Goal: Task Accomplishment & Management: Complete application form

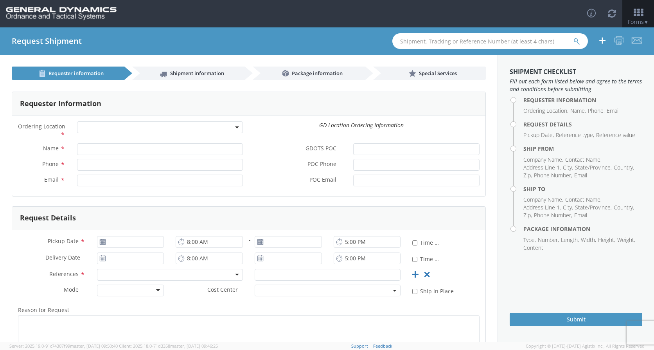
click at [237, 125] on span at bounding box center [238, 127] width 2 height 12
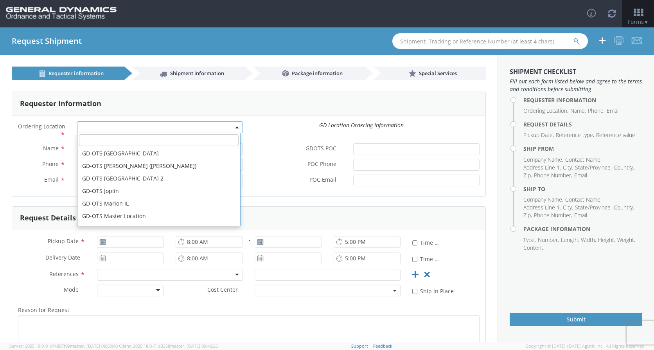
scroll to position [78, 0]
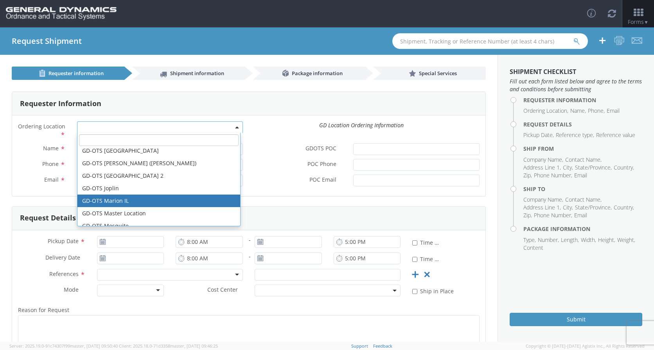
select select "313"
type input "[EMAIL_ADDRESS][DOMAIN_NAME]"
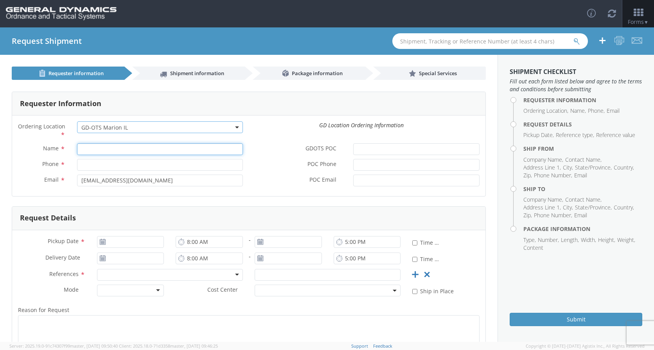
click at [90, 147] on input "Name *" at bounding box center [160, 149] width 166 height 12
type input "T"
type input "[PERSON_NAME]"
click at [107, 166] on input "Phone *" at bounding box center [160, 165] width 166 height 12
type input "[PHONE_NUMBER]"
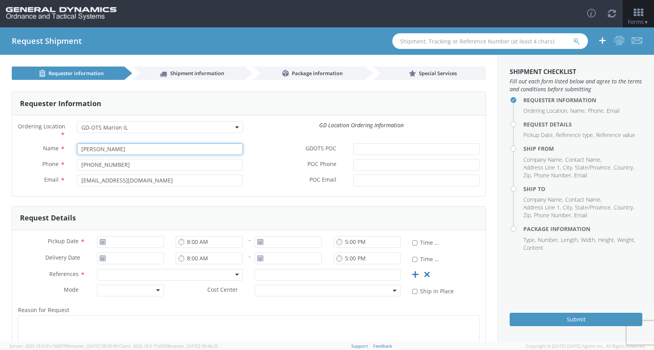
drag, startPoint x: 127, startPoint y: 150, endPoint x: 96, endPoint y: 151, distance: 31.7
click at [71, 147] on div "[PERSON_NAME]" at bounding box center [160, 149] width 178 height 12
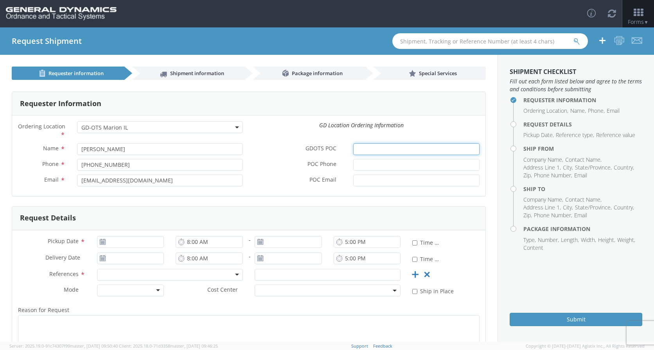
click at [359, 149] on input "GDOTS POC *" at bounding box center [416, 149] width 126 height 12
paste input "[PERSON_NAME]"
type input "[PERSON_NAME]"
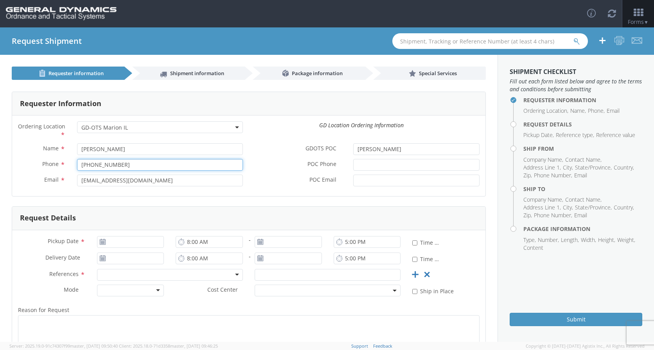
drag, startPoint x: 135, startPoint y: 165, endPoint x: 56, endPoint y: 165, distance: 79.8
click at [56, 165] on div "Phone * [PHONE_NUMBER]" at bounding box center [130, 165] width 237 height 12
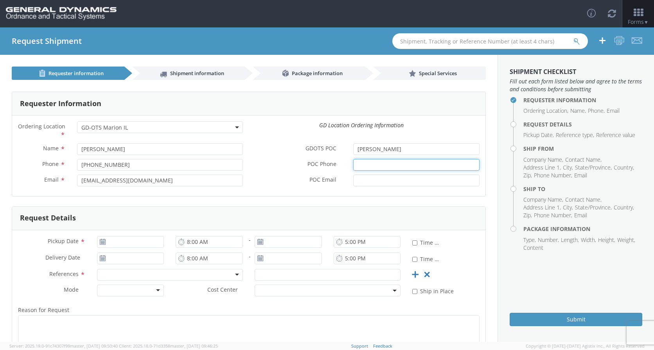
click at [378, 163] on input "POC Phone *" at bounding box center [416, 165] width 126 height 12
paste input "[PHONE_NUMBER]"
type input "[PHONE_NUMBER]"
click at [364, 182] on input "POC Email *" at bounding box center [416, 180] width 126 height 12
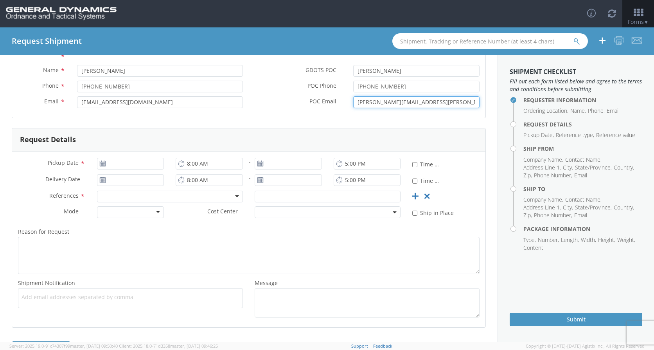
type input "[PERSON_NAME][EMAIL_ADDRESS][PERSON_NAME][DOMAIN_NAME]"
click at [106, 164] on input "09/16/2025" at bounding box center [130, 164] width 67 height 12
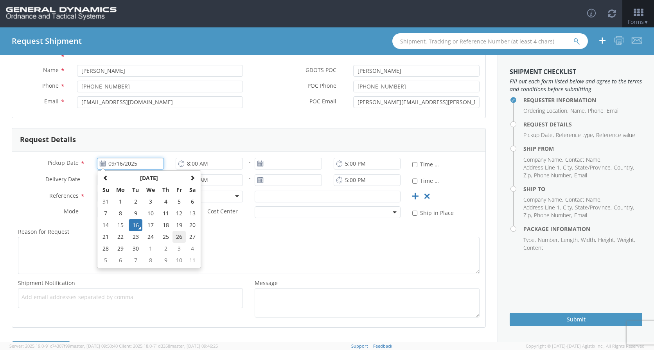
click at [180, 235] on td "26" at bounding box center [178, 237] width 13 height 12
type input "[DATE]"
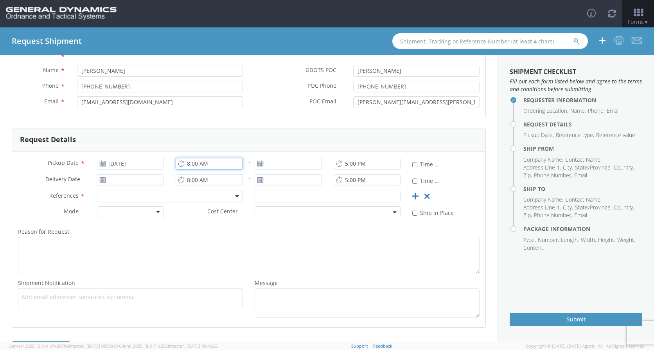
click at [187, 165] on input "8:00 AM" at bounding box center [209, 164] width 67 height 12
type input "7:00 AM"
click at [343, 163] on input "5:00 PM" at bounding box center [367, 164] width 67 height 12
type input "2:00 PM"
click at [343, 180] on input "5:00 PM" at bounding box center [367, 180] width 67 height 12
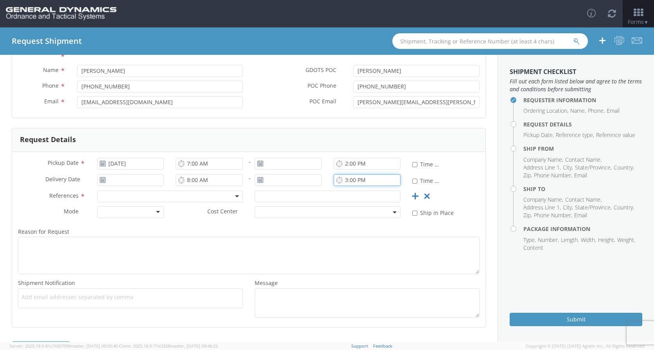
type input "3:00 PM"
click at [235, 196] on div at bounding box center [170, 196] width 146 height 12
click at [297, 199] on input "text" at bounding box center [328, 196] width 146 height 12
type input "115971"
click at [157, 213] on div at bounding box center [130, 212] width 67 height 12
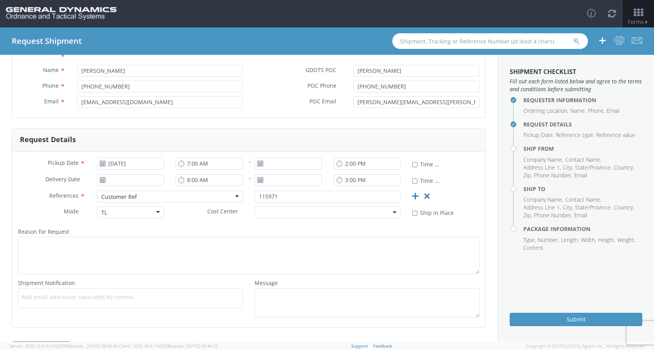
scroll to position [105, 0]
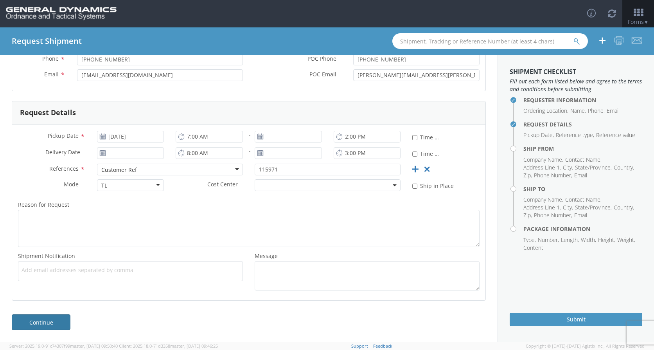
click at [59, 323] on link "Continue" at bounding box center [41, 322] width 59 height 16
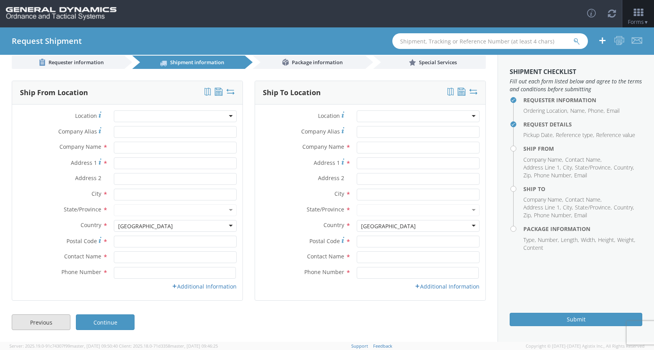
scroll to position [11, 0]
click at [229, 115] on div at bounding box center [175, 116] width 123 height 12
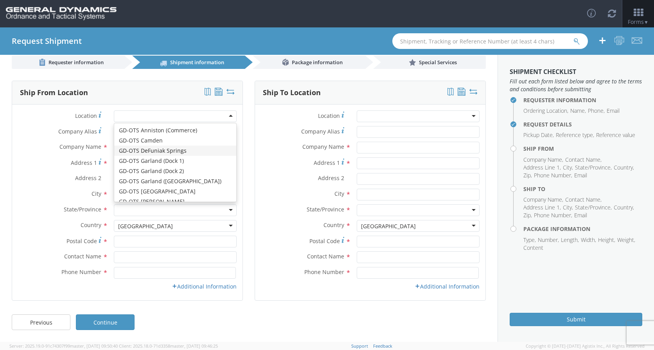
scroll to position [39, 0]
click at [47, 114] on label "Location *" at bounding box center [60, 115] width 96 height 11
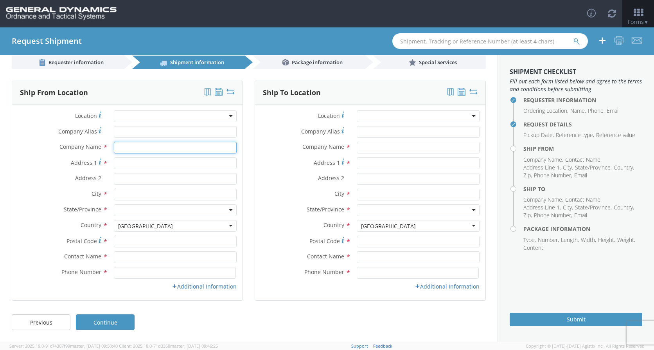
click at [124, 151] on input "text" at bounding box center [175, 148] width 123 height 12
type input "Armtec Defense Products CO."
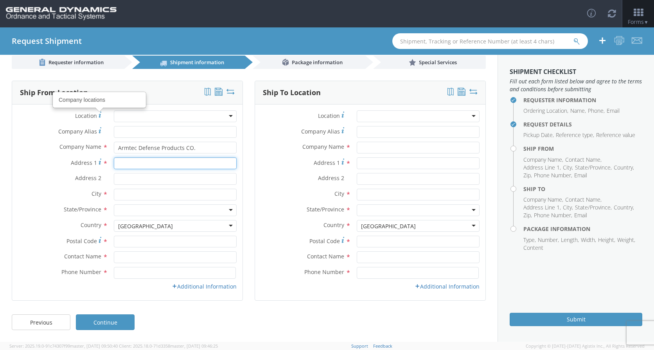
click at [123, 160] on input "Address 1 *" at bounding box center [175, 163] width 123 height 12
type input "[STREET_ADDRESS]"
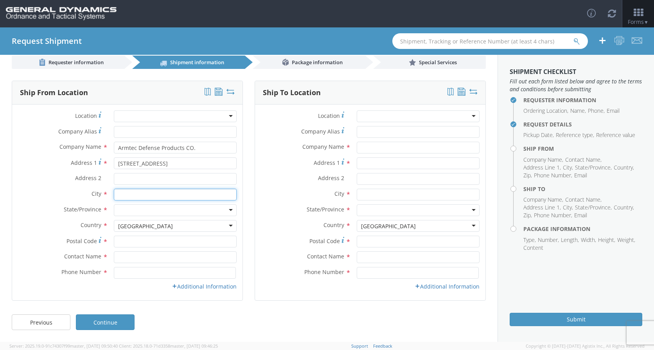
click at [126, 197] on input "text" at bounding box center [175, 195] width 123 height 12
type input "Coachella"
click at [225, 211] on div at bounding box center [175, 210] width 123 height 12
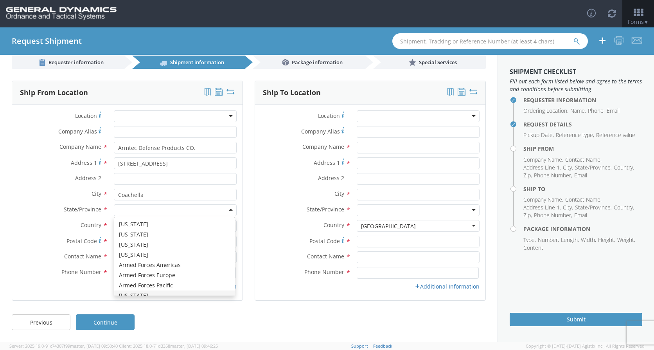
scroll to position [0, 0]
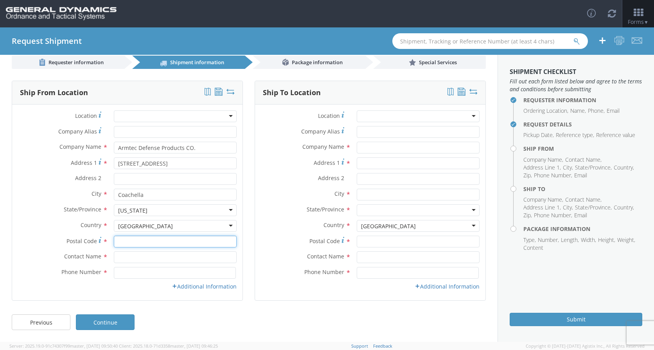
click at [134, 245] on input "Postal Code *" at bounding box center [175, 241] width 123 height 12
type input "92236"
click at [145, 259] on input "text" at bounding box center [175, 257] width 123 height 12
type input "[PERSON_NAME]"
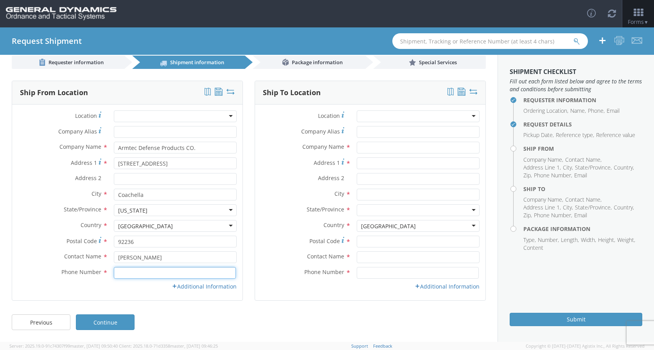
click at [125, 274] on input at bounding box center [175, 273] width 122 height 12
type input "[PHONE_NUMBER]"
click at [173, 287] on icon at bounding box center [174, 285] width 5 height 5
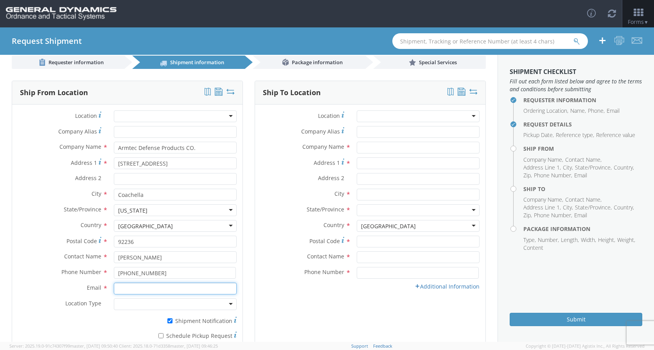
click at [160, 290] on input "Email *" at bounding box center [175, 288] width 123 height 12
type input "[PERSON_NAME][EMAIL_ADDRESS][PERSON_NAME][DOMAIN_NAME]"
click at [216, 304] on div at bounding box center [175, 304] width 123 height 12
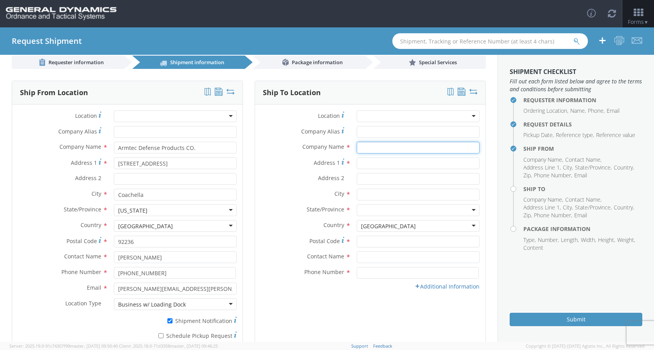
click at [357, 146] on input "text" at bounding box center [418, 148] width 123 height 12
type input "General Dynamics-OTS"
click at [358, 166] on input "Address 1 *" at bounding box center [418, 163] width 123 height 12
type input "[STREET_ADDRESS][PERSON_NAME]"
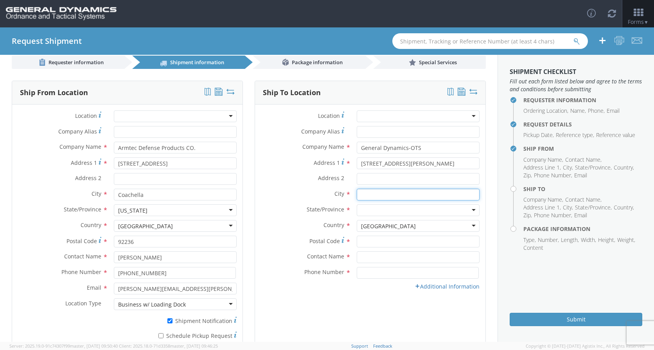
click at [370, 192] on input "text" at bounding box center [418, 195] width 123 height 12
type input "[PERSON_NAME]"
click at [469, 209] on div at bounding box center [418, 210] width 123 height 12
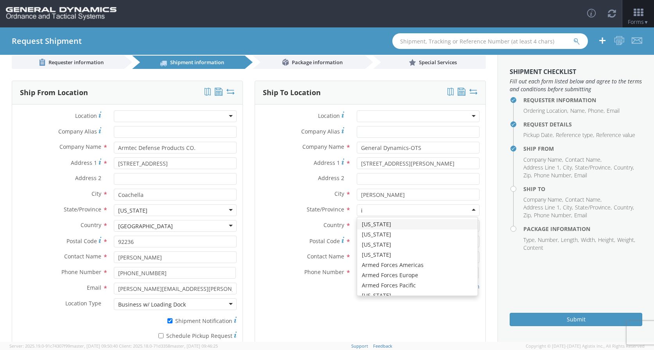
type input "il"
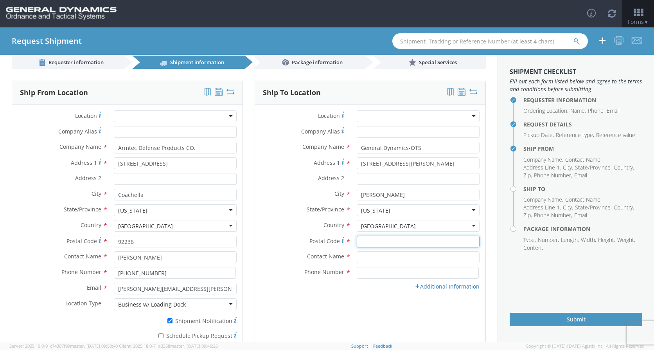
click at [380, 243] on input "Postal Code *" at bounding box center [418, 241] width 123 height 12
type input "62959"
click at [373, 253] on input "text" at bounding box center [418, 257] width 123 height 12
type input "[PERSON_NAME]"
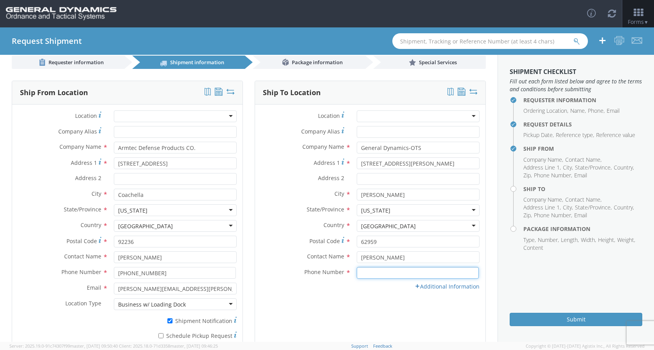
click at [377, 275] on input at bounding box center [418, 273] width 122 height 12
type input "[PHONE_NUMBER]"
click at [421, 287] on link "Additional Information" at bounding box center [447, 285] width 65 height 7
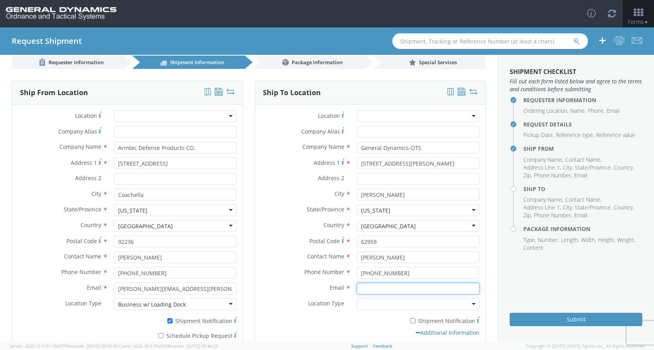
click at [381, 289] on input "Email *" at bounding box center [418, 288] width 123 height 12
type input "[PERSON_NAME][EMAIL_ADDRESS][PERSON_NAME][DOMAIN_NAME]"
click at [382, 304] on div at bounding box center [418, 304] width 123 height 12
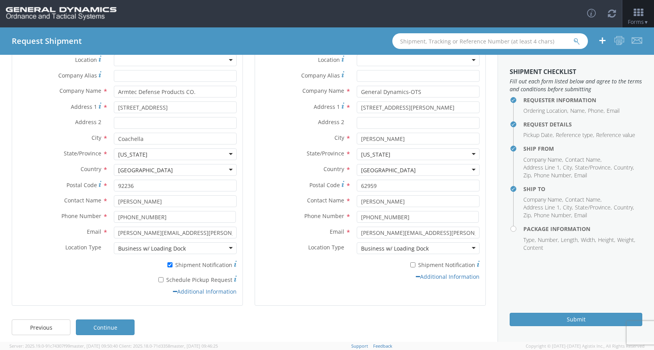
scroll to position [72, 0]
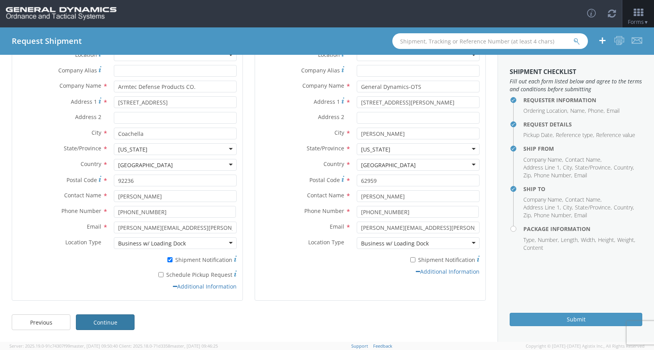
click at [116, 320] on link "Continue" at bounding box center [105, 322] width 59 height 16
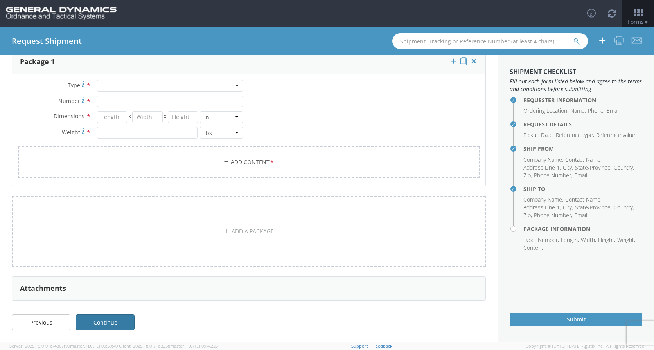
scroll to position [58, 0]
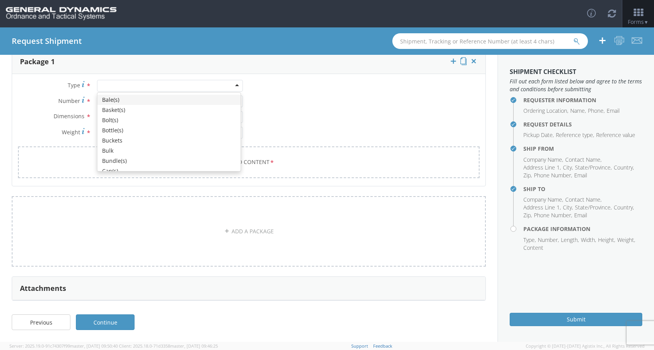
click at [233, 81] on div at bounding box center [170, 86] width 146 height 12
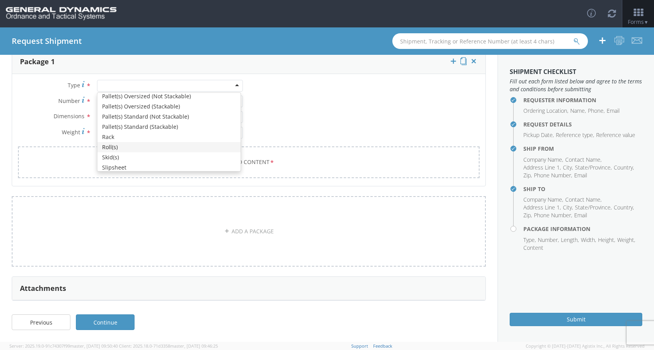
scroll to position [235, 0]
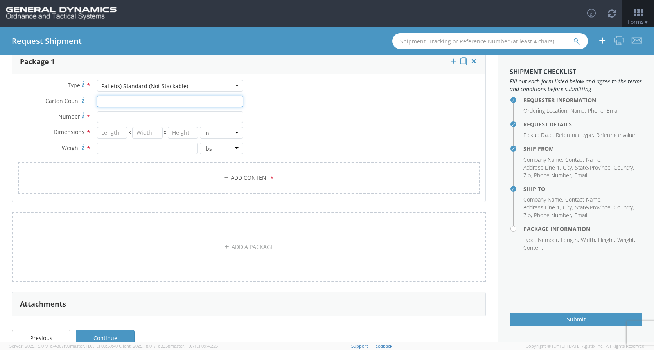
click at [120, 99] on input "Carton Count *" at bounding box center [170, 101] width 146 height 12
type input "120"
click at [101, 117] on input "Number *" at bounding box center [170, 117] width 146 height 12
type input "10"
click at [107, 132] on input "number" at bounding box center [112, 133] width 31 height 12
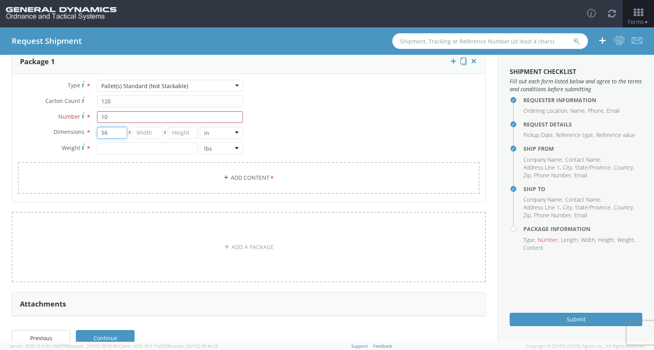
type input "56"
type input "44"
type input "53"
click at [130, 148] on input "number" at bounding box center [147, 148] width 101 height 12
click at [120, 149] on input "number" at bounding box center [147, 148] width 101 height 12
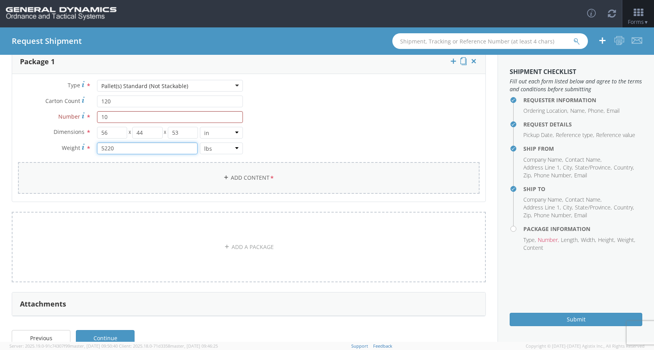
type input "5220"
click at [196, 170] on link "Add Content *" at bounding box center [248, 178] width 461 height 32
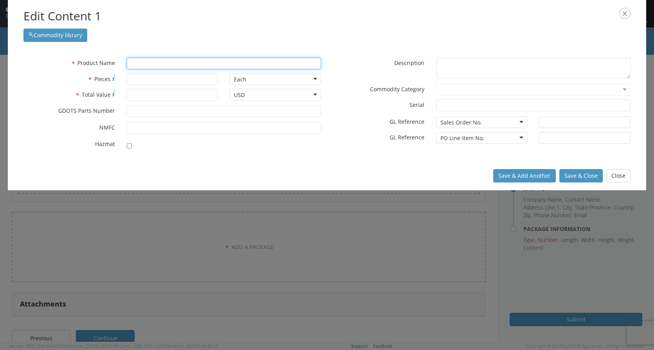
click at [151, 62] on input "text" at bounding box center [224, 63] width 194 height 12
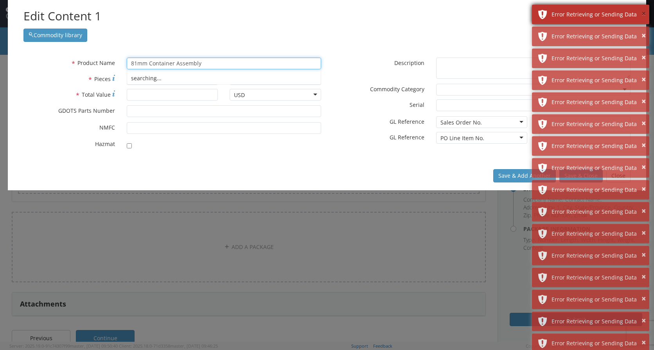
type input "81mm Container Assembly"
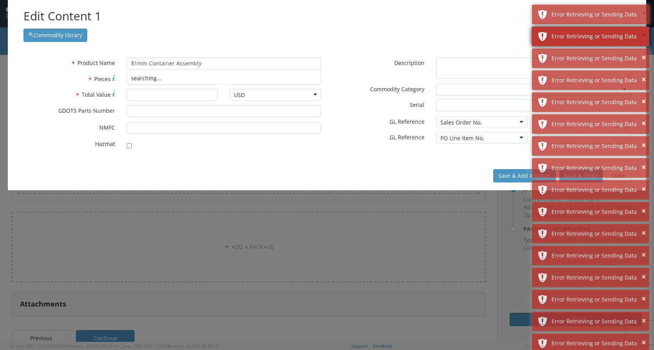
click at [644, 13] on button "×" at bounding box center [643, 13] width 4 height 11
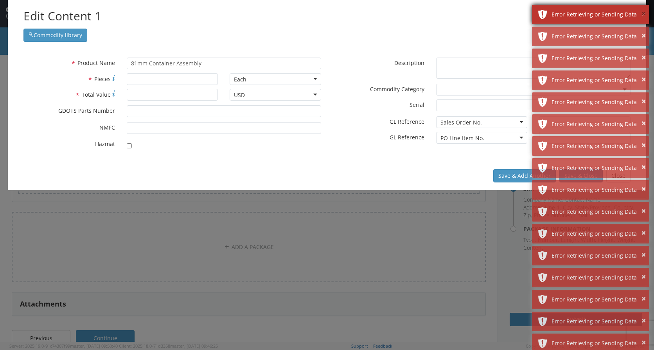
click at [644, 13] on button "×" at bounding box center [643, 13] width 4 height 11
click at [644, 30] on button "×" at bounding box center [643, 35] width 4 height 11
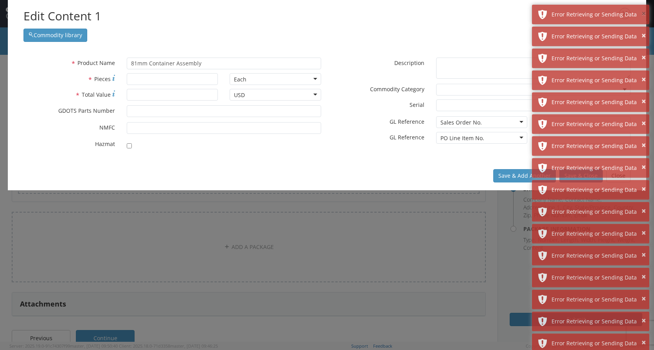
click at [644, 13] on button "×" at bounding box center [643, 13] width 4 height 11
click at [644, 30] on button "×" at bounding box center [643, 35] width 4 height 11
click at [644, 13] on button "×" at bounding box center [643, 13] width 4 height 11
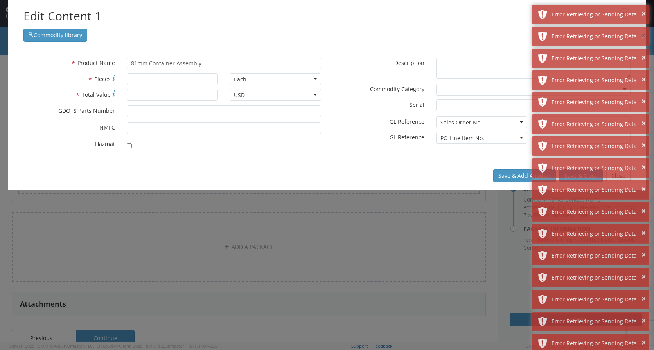
click at [644, 30] on button "×" at bounding box center [643, 35] width 4 height 11
click at [644, 13] on button "×" at bounding box center [643, 13] width 4 height 11
click at [644, 30] on button "×" at bounding box center [643, 35] width 4 height 11
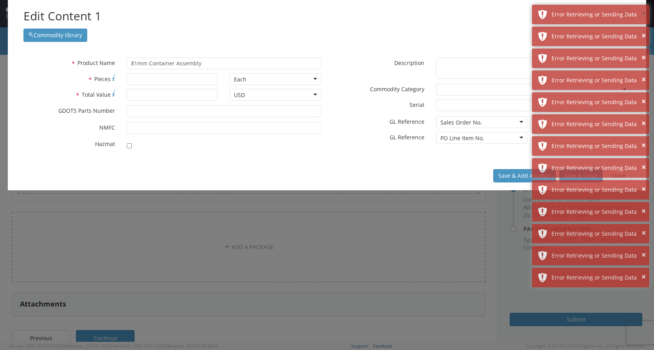
click at [644, 13] on button "×" at bounding box center [643, 13] width 4 height 11
click at [644, 30] on button "×" at bounding box center [643, 35] width 4 height 11
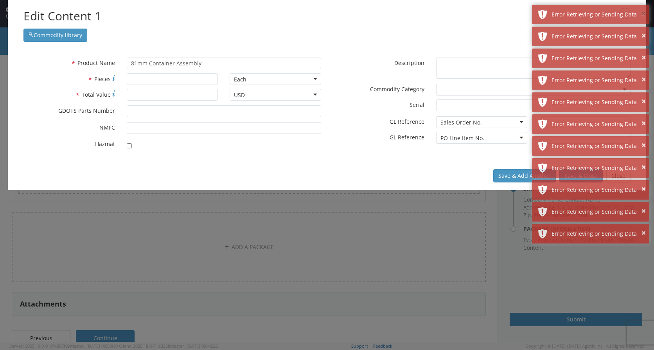
click at [644, 13] on button "×" at bounding box center [643, 13] width 4 height 11
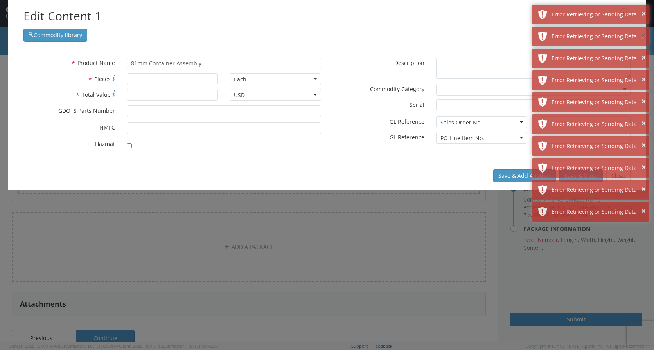
click at [644, 30] on button "×" at bounding box center [643, 35] width 4 height 11
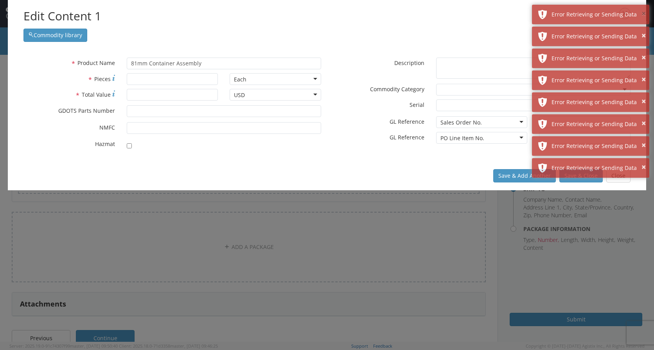
click at [644, 13] on button "×" at bounding box center [643, 13] width 4 height 11
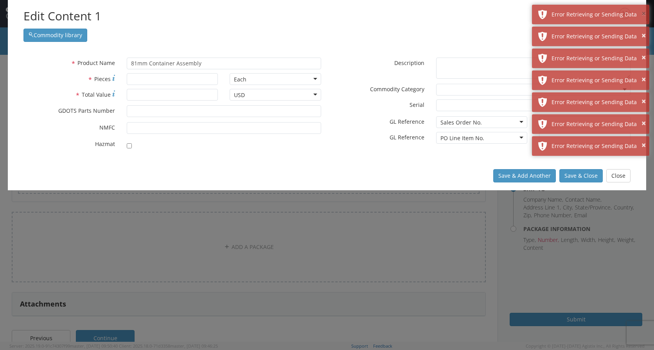
click at [644, 13] on button "×" at bounding box center [643, 13] width 4 height 11
click at [644, 30] on button "×" at bounding box center [643, 35] width 4 height 11
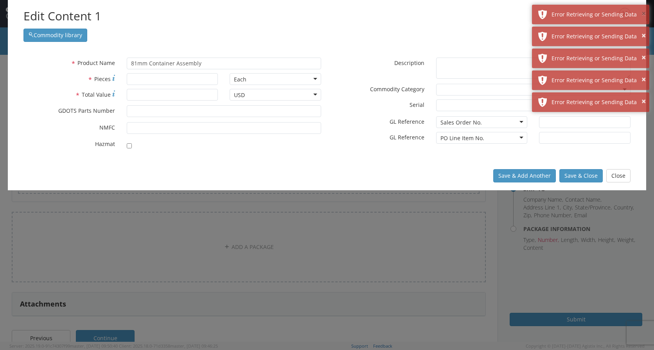
click at [644, 13] on button "×" at bounding box center [643, 13] width 4 height 11
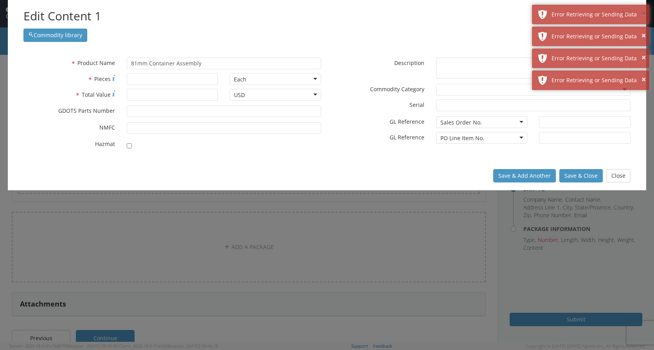
click at [644, 13] on button "×" at bounding box center [643, 13] width 4 height 11
click at [644, 30] on button "×" at bounding box center [643, 35] width 4 height 11
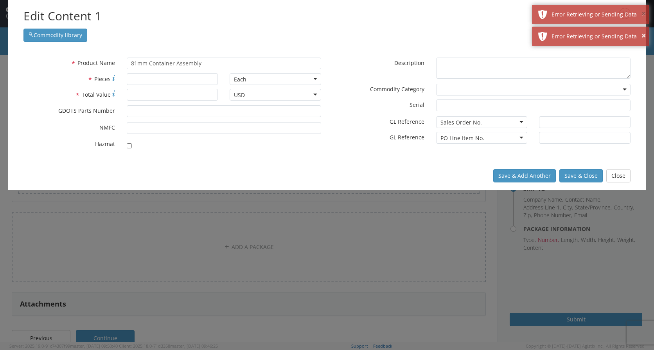
click at [644, 13] on button "×" at bounding box center [643, 13] width 4 height 11
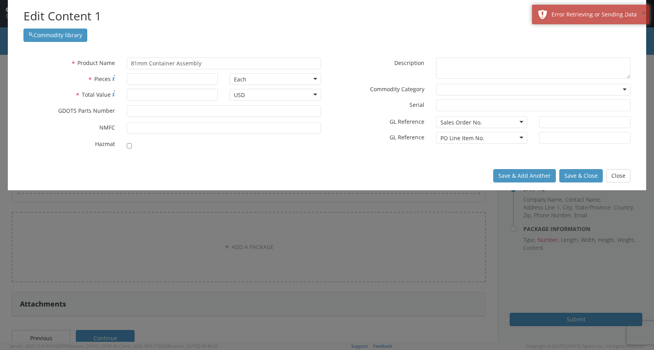
click at [644, 13] on button "×" at bounding box center [643, 13] width 4 height 11
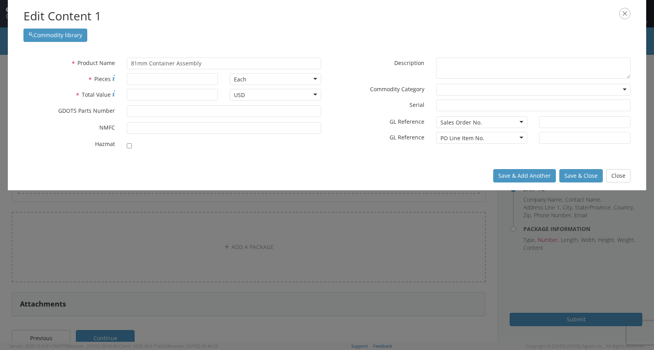
click at [644, 13] on div "Edit Content 1 Commodity library" at bounding box center [327, 25] width 638 height 50
drag, startPoint x: 210, startPoint y: 64, endPoint x: 126, endPoint y: 64, distance: 84.9
click at [126, 64] on div "81mm Container Assembly searching..." at bounding box center [224, 63] width 206 height 12
click at [469, 65] on textarea "* Description" at bounding box center [533, 68] width 194 height 22
paste textarea "81mm Container Assembly"
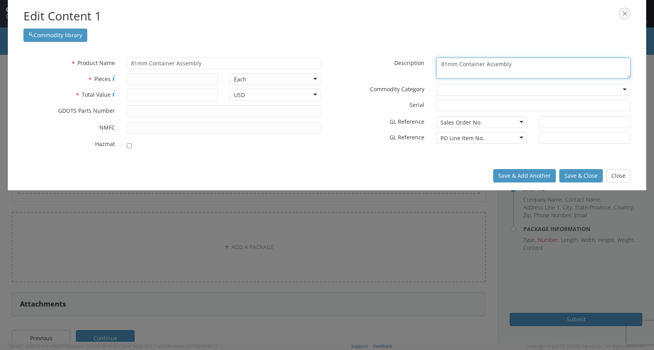
type textarea "81mm Container Assembly"
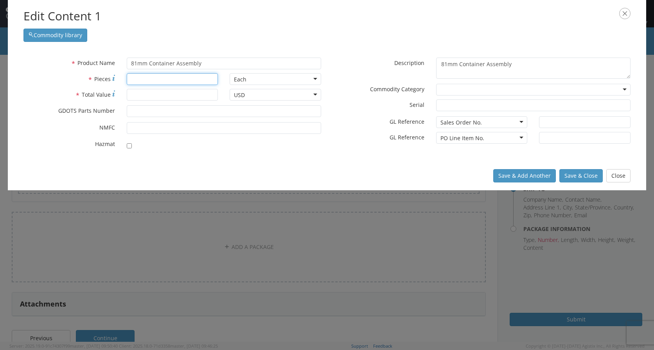
click at [162, 78] on input "* Pieces" at bounding box center [173, 79] width 92 height 12
type input "80640"
click at [176, 94] on input "* Total Value" at bounding box center [173, 95] width 92 height 12
type input "1"
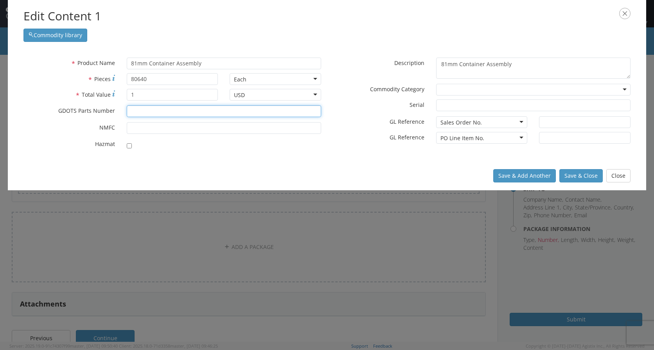
click at [170, 114] on input "* GDOTS Parts Number" at bounding box center [224, 111] width 194 height 12
type input "9278773"
click at [128, 147] on input "checkbox" at bounding box center [129, 145] width 5 height 5
checkbox input "true"
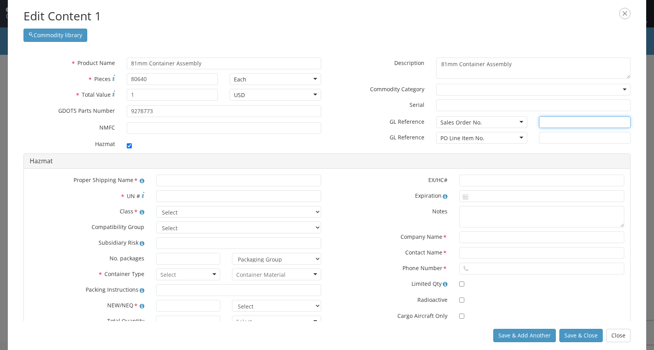
click at [553, 124] on input "text" at bounding box center [585, 122] width 92 height 12
type input "[PERSON_NAME], [GEOGRAPHIC_DATA]"
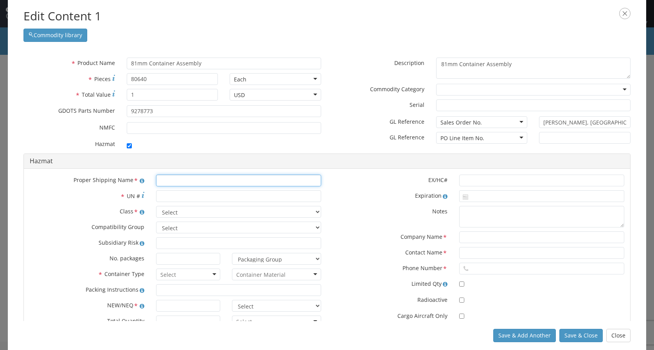
click at [194, 181] on input "text" at bounding box center [238, 180] width 165 height 12
type input "Cases, Combustible, Empty, Without Primer"
click at [162, 199] on input "* UN #" at bounding box center [238, 196] width 165 height 12
type input "0446"
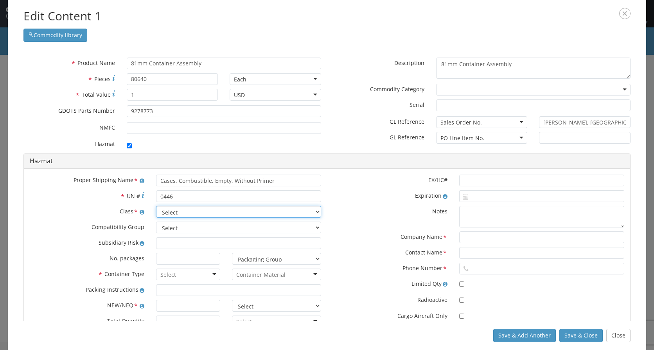
click at [194, 212] on select "Select 1.1 Explosive 1.2 Explosive 1.3 Explosive 1.4 Explosive 1.5 Explosive 1.…" at bounding box center [238, 212] width 165 height 12
select select "1.4 Explosive"
click at [156, 206] on select "Select 1.1 Explosive 1.2 Explosive 1.3 Explosive 1.4 Explosive 1.5 Explosive 1.…" at bounding box center [238, 212] width 165 height 12
click at [183, 229] on select "Select A B C D E F G H J K L N S" at bounding box center [238, 227] width 165 height 12
select select "C"
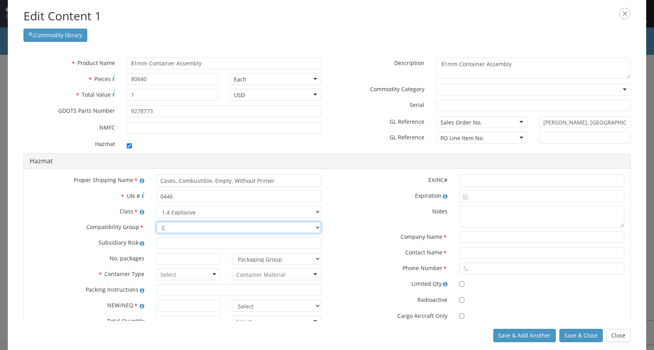
click at [156, 221] on select "Select A B C D E F G H J K L N S" at bounding box center [238, 227] width 165 height 12
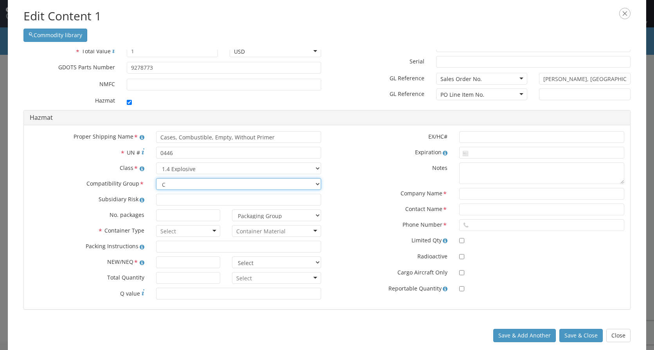
scroll to position [48, 0]
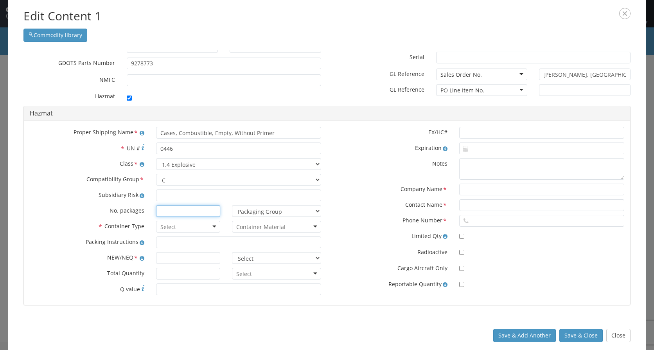
click at [170, 210] on input at bounding box center [188, 211] width 64 height 12
type input "120"
click at [196, 226] on div at bounding box center [188, 227] width 64 height 12
click at [272, 227] on input "select-one" at bounding box center [260, 227] width 49 height 8
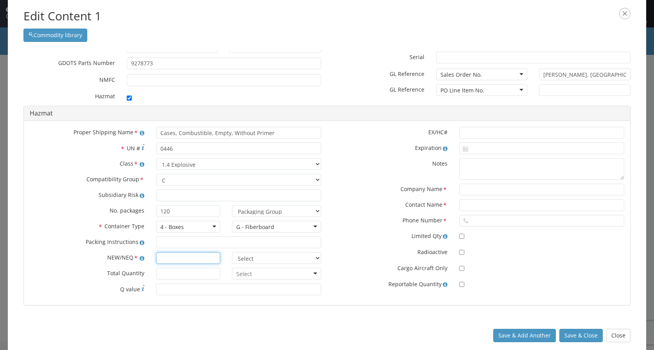
click at [169, 259] on input "text" at bounding box center [188, 258] width 64 height 12
type input "359.04"
click at [311, 257] on select "Select lbs kgs" at bounding box center [276, 258] width 89 height 12
select select "KGS"
click at [232, 252] on select "Select lbs kgs" at bounding box center [276, 258] width 89 height 12
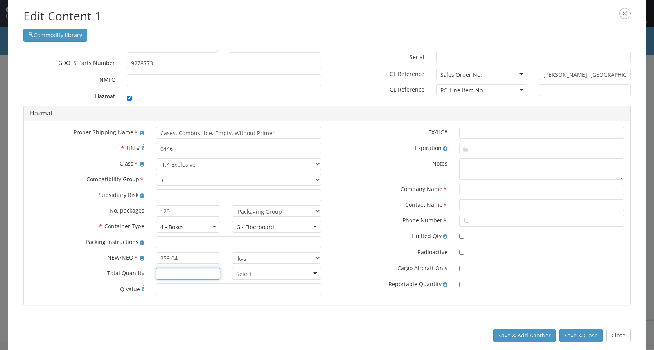
click at [183, 276] on input "* Total Quantity" at bounding box center [188, 274] width 64 height 12
type input "5220"
click at [293, 272] on div at bounding box center [276, 274] width 89 height 12
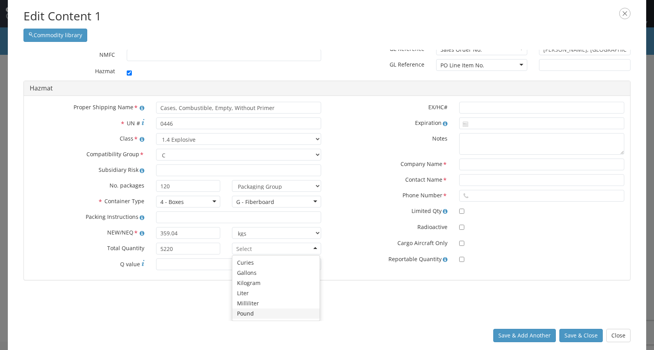
scroll to position [48, 0]
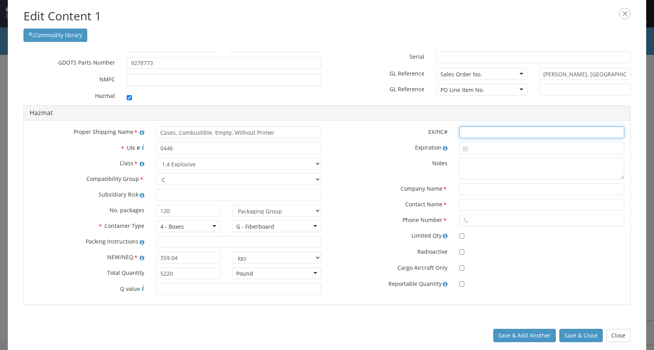
click at [470, 134] on input "text" at bounding box center [541, 132] width 165 height 12
type input "EX2013110270"
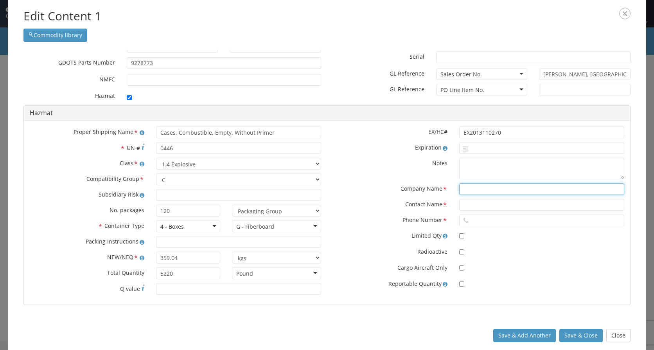
click at [467, 190] on input "text" at bounding box center [541, 189] width 165 height 12
type input "CHEMTREC"
click at [464, 207] on input "text" at bounding box center [541, 205] width 165 height 12
click at [483, 207] on input "CCN17" at bounding box center [541, 205] width 165 height 12
type input "CCN1729"
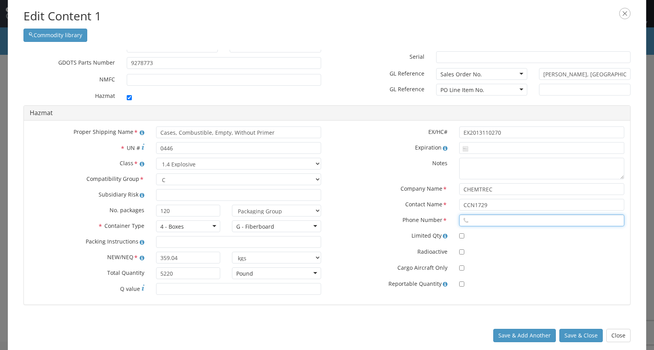
click at [492, 223] on input "text" at bounding box center [541, 220] width 165 height 12
type input "8004249300"
click at [579, 336] on button "Save & Close" at bounding box center [580, 335] width 43 height 13
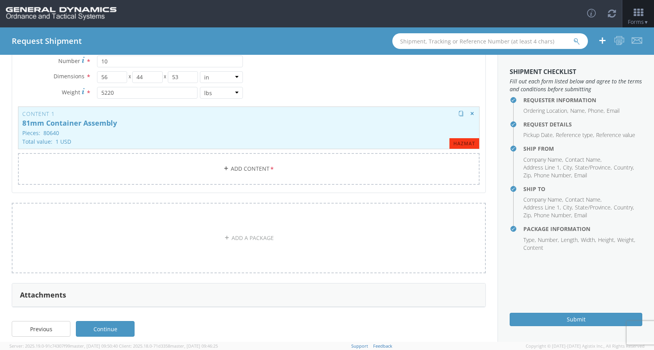
scroll to position [120, 0]
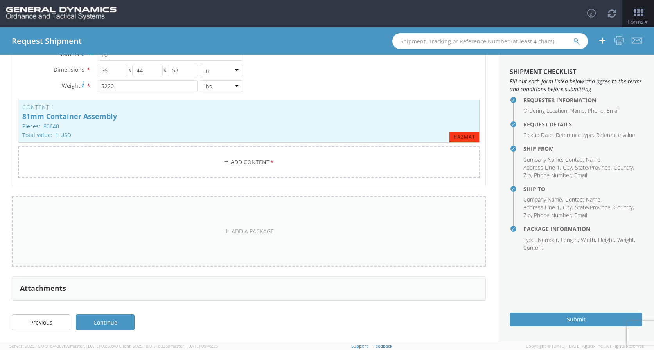
click at [215, 210] on link "ADD A PACKAGE" at bounding box center [249, 231] width 474 height 70
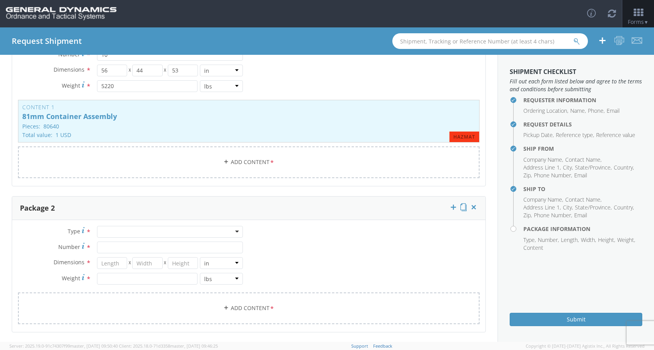
click at [239, 232] on div at bounding box center [170, 232] width 146 height 12
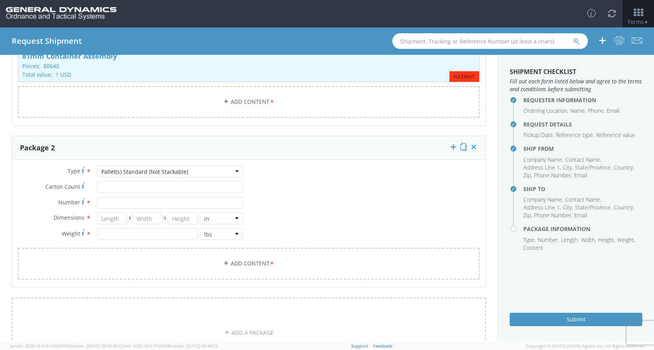
scroll to position [199, 0]
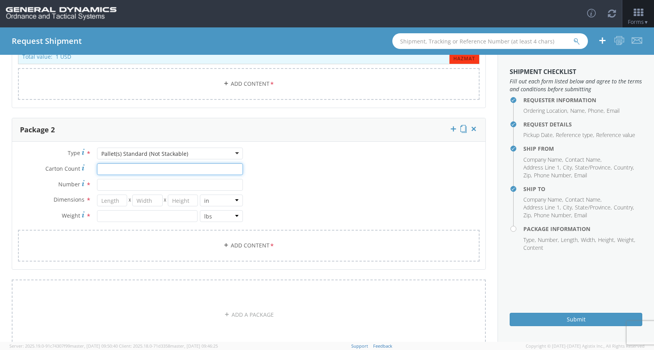
click at [113, 170] on input "Carton Count *" at bounding box center [170, 169] width 146 height 12
type input "1"
click at [113, 182] on input "Number *" at bounding box center [170, 185] width 146 height 12
type input "1"
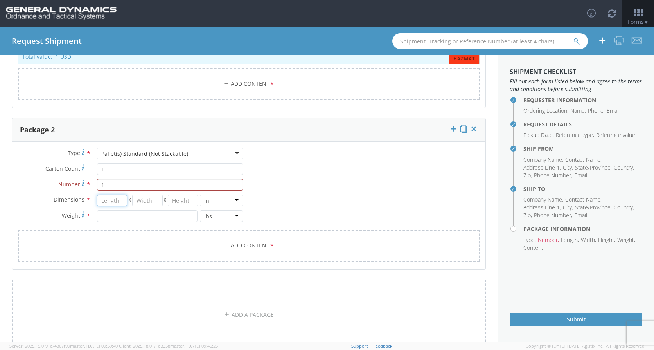
click at [113, 201] on input "number" at bounding box center [112, 200] width 31 height 12
type input "56"
type input "44"
type input "3"
type input "25"
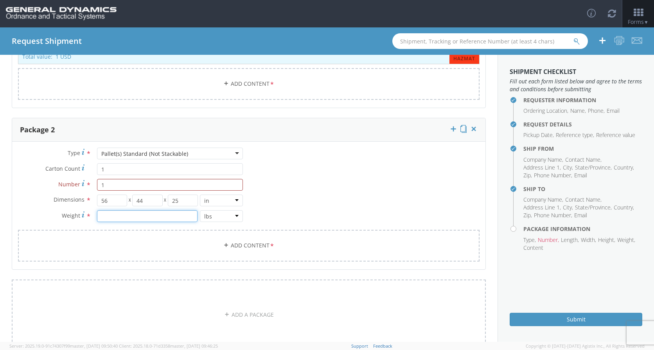
click at [107, 217] on input "number" at bounding box center [147, 216] width 101 height 12
type input "50"
click at [255, 247] on link "Add Content *" at bounding box center [248, 246] width 461 height 32
checkbox input "false"
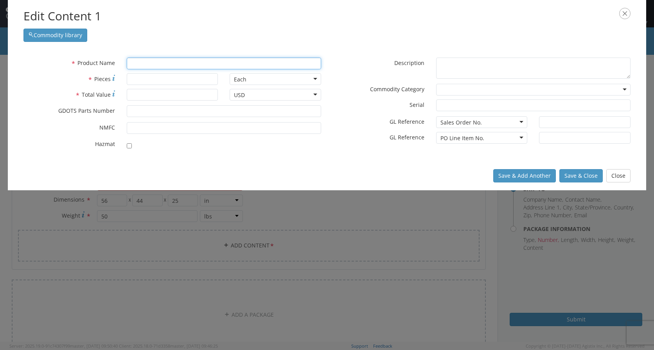
click at [149, 62] on input "text" at bounding box center [224, 63] width 194 height 12
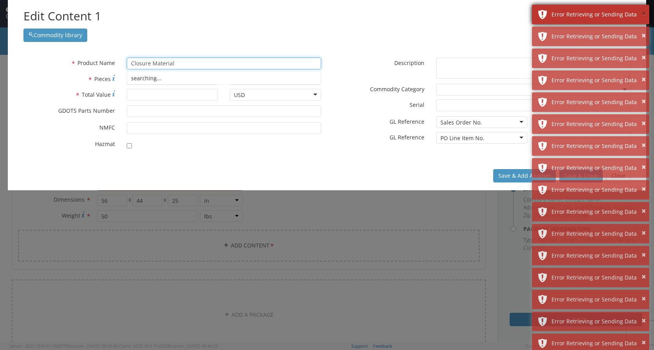
type input "Closure Material"
click at [644, 14] on button "×" at bounding box center [643, 13] width 4 height 11
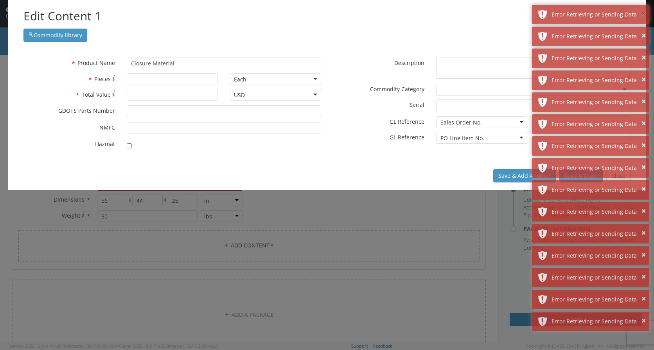
click at [644, 14] on button "×" at bounding box center [643, 13] width 4 height 11
click at [644, 30] on button "×" at bounding box center [643, 35] width 4 height 11
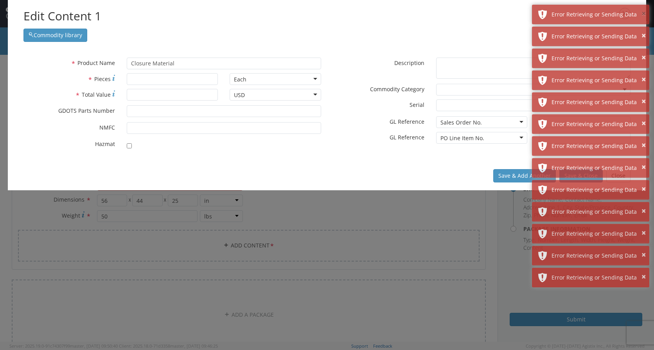
click at [644, 14] on button "×" at bounding box center [643, 13] width 4 height 11
click at [644, 30] on button "×" at bounding box center [643, 35] width 4 height 11
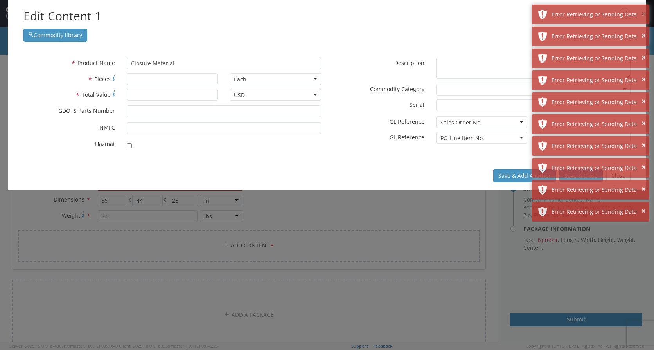
click at [644, 14] on button "×" at bounding box center [643, 13] width 4 height 11
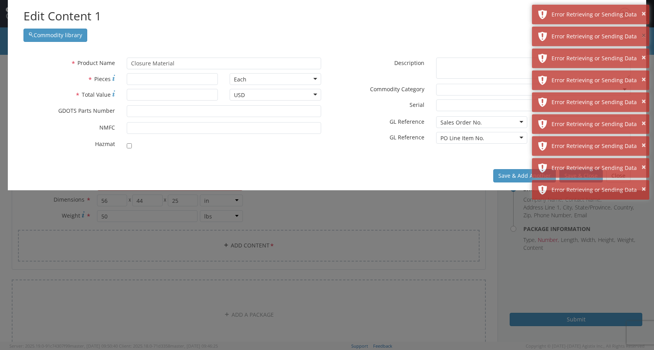
click at [644, 30] on button "×" at bounding box center [643, 35] width 4 height 11
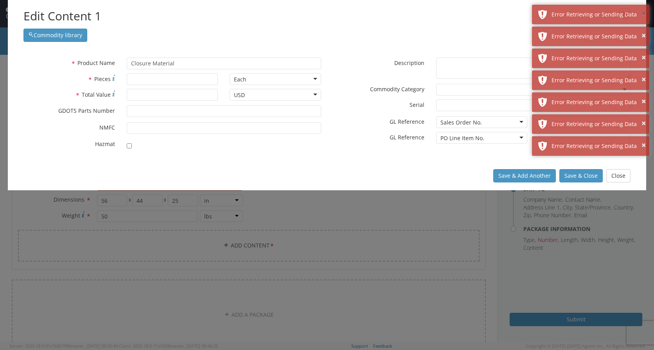
click at [644, 14] on button "×" at bounding box center [643, 13] width 4 height 11
click at [644, 30] on button "×" at bounding box center [643, 35] width 4 height 11
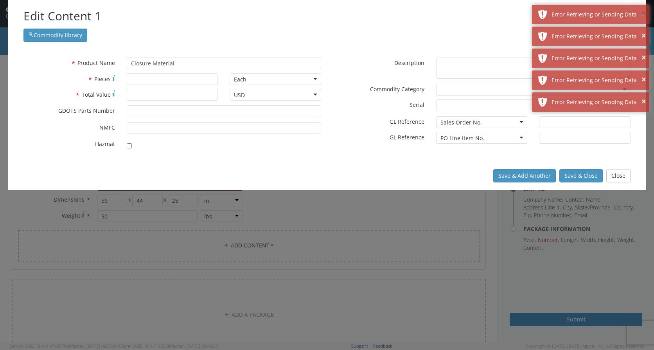
click at [644, 14] on button "×" at bounding box center [643, 13] width 4 height 11
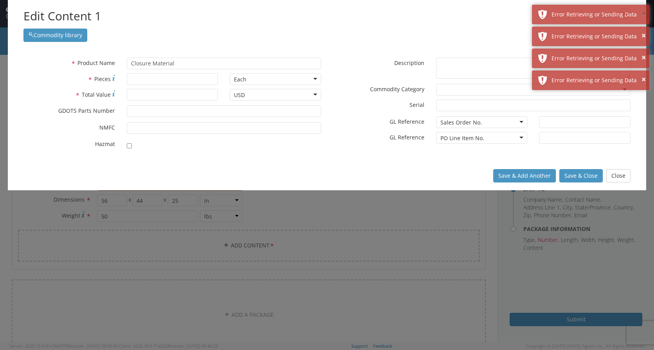
click at [644, 14] on button "×" at bounding box center [643, 13] width 4 height 11
click at [644, 30] on button "×" at bounding box center [643, 35] width 4 height 11
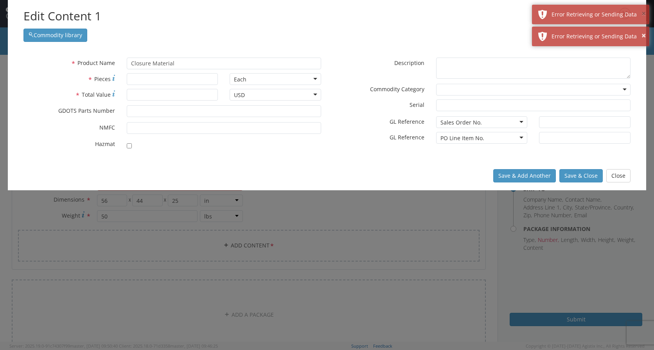
click at [644, 14] on button "×" at bounding box center [643, 13] width 4 height 11
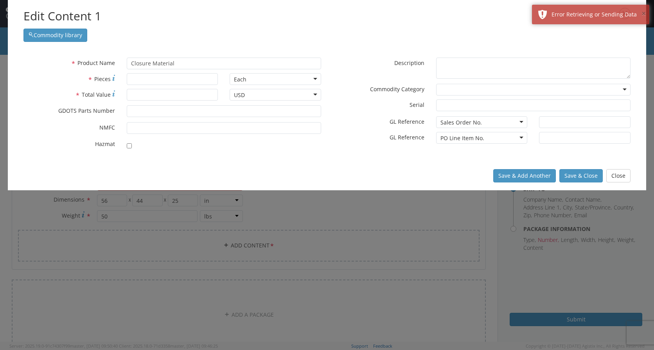
click at [644, 14] on button "×" at bounding box center [643, 13] width 4 height 11
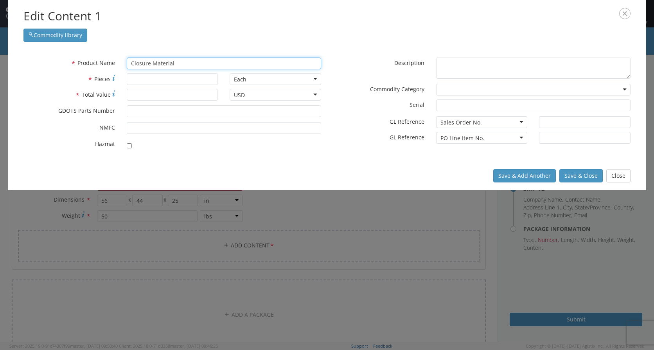
drag, startPoint x: 181, startPoint y: 60, endPoint x: 124, endPoint y: 62, distance: 57.5
click at [124, 62] on div "Closure Material searching..." at bounding box center [224, 63] width 206 height 12
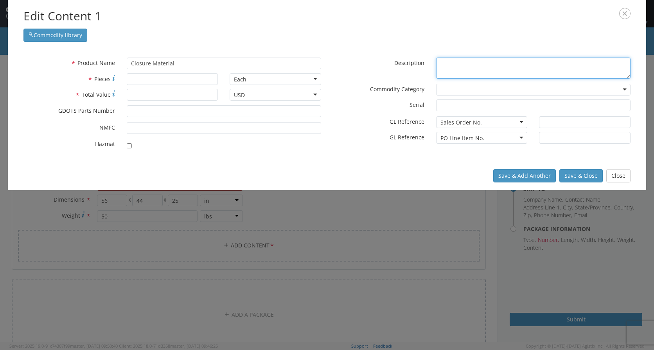
click at [456, 64] on textarea "* Description" at bounding box center [533, 68] width 194 height 22
paste textarea "Closure Material"
type textarea "Closure Material"
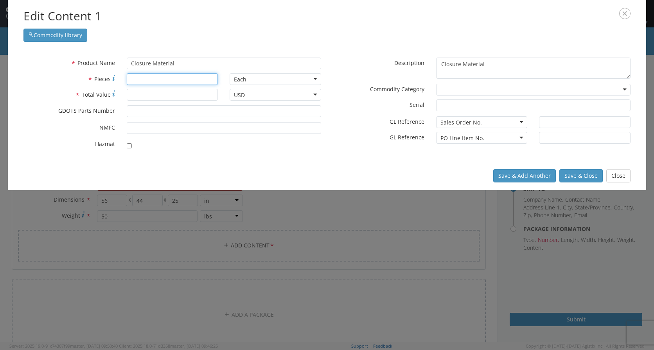
click at [144, 79] on input "* Pieces" at bounding box center [173, 79] width 92 height 12
type input "1"
click at [315, 80] on div "Each" at bounding box center [276, 79] width 92 height 12
click at [159, 92] on input "* Total Value" at bounding box center [173, 95] width 92 height 12
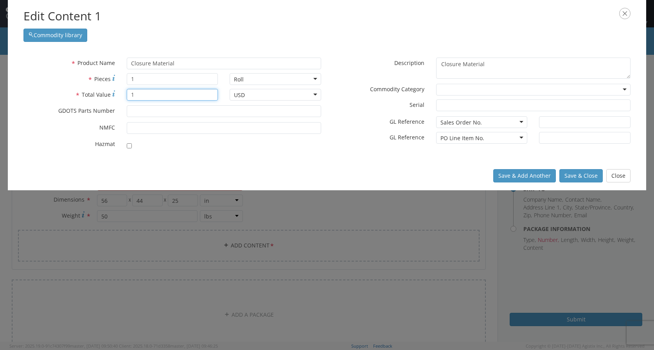
type input "1"
click at [160, 110] on input "* GDOTS Parts Number" at bounding box center [224, 111] width 194 height 12
type input "9312786"
click at [518, 122] on div "Sales Order No." at bounding box center [482, 122] width 92 height 12
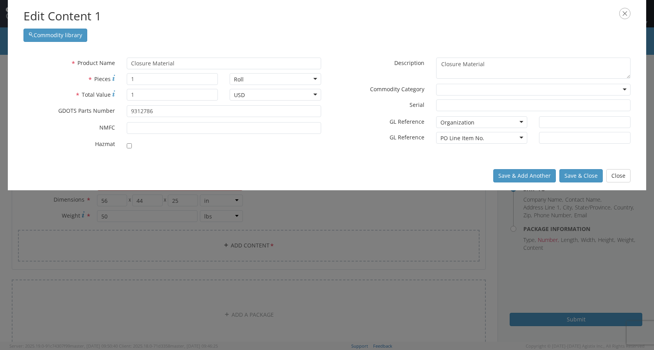
click at [521, 123] on div "Organization" at bounding box center [482, 122] width 92 height 12
click at [544, 120] on input "text" at bounding box center [585, 122] width 92 height 12
type input "[PERSON_NAME], [GEOGRAPHIC_DATA]"
click at [129, 145] on input "checkbox" at bounding box center [129, 145] width 5 height 5
checkbox input "true"
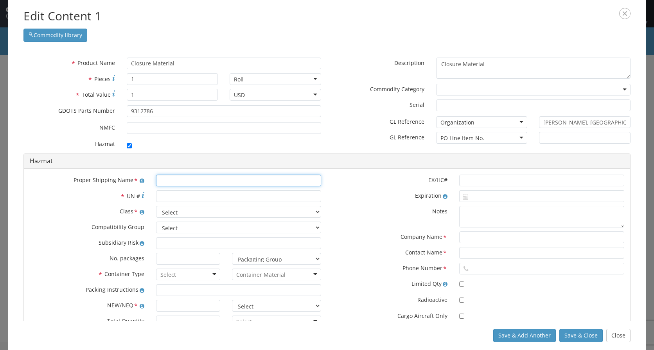
click at [214, 181] on input "text" at bounding box center [238, 180] width 165 height 12
type input "Cases, Combustible, Empty, Without Primer"
click at [173, 196] on input "* UN #" at bounding box center [238, 196] width 165 height 12
type input "0446"
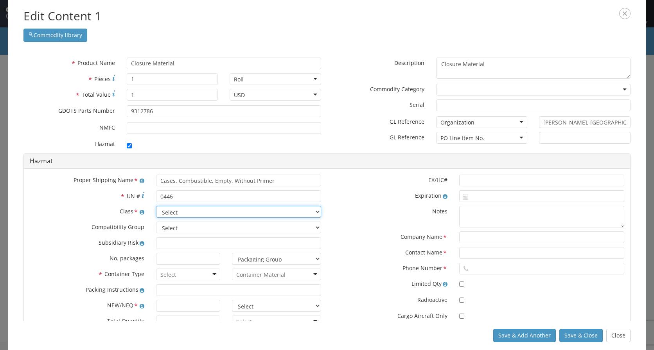
click at [304, 212] on select "Select 1.1 Explosive 1.2 Explosive 1.3 Explosive 1.4 Explosive 1.5 Explosive 1.…" at bounding box center [238, 212] width 165 height 12
select select "1.4 Explosive"
click at [156, 206] on select "Select 1.1 Explosive 1.2 Explosive 1.3 Explosive 1.4 Explosive 1.5 Explosive 1.…" at bounding box center [238, 212] width 165 height 12
click at [189, 229] on select "Select A B C D E F G H J K L N S" at bounding box center [238, 227] width 165 height 12
select select "C"
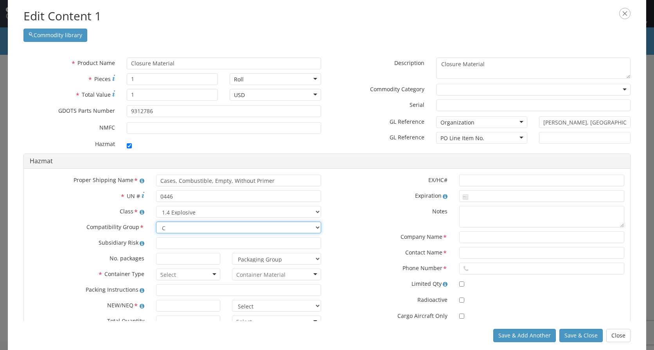
click at [156, 221] on select "Select A B C D E F G H J K L N S" at bounding box center [238, 227] width 165 height 12
click at [186, 247] on input at bounding box center [238, 243] width 165 height 12
click at [186, 261] on input at bounding box center [188, 259] width 64 height 12
type input "1"
click at [210, 274] on div at bounding box center [188, 274] width 64 height 12
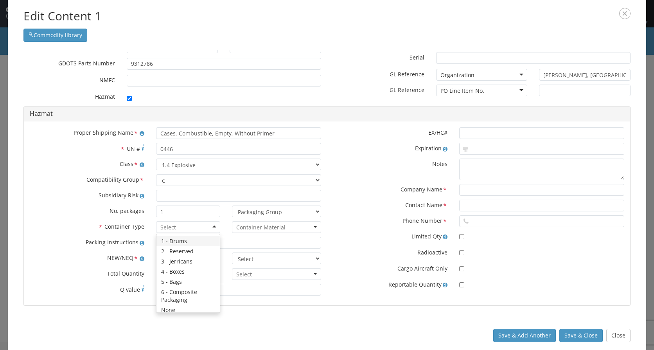
scroll to position [48, 0]
click at [277, 224] on input "select-one" at bounding box center [260, 227] width 49 height 8
click at [169, 255] on input "text" at bounding box center [188, 258] width 64 height 12
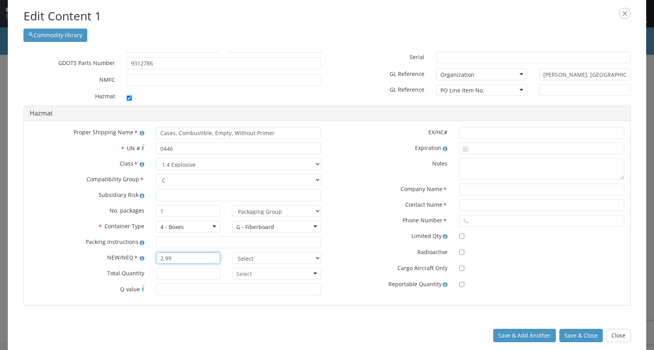
type input "2.99"
click at [306, 259] on select "Select lbs kgs" at bounding box center [276, 258] width 89 height 12
select select "KGS"
click at [232, 252] on select "Select lbs kgs" at bounding box center [276, 258] width 89 height 12
click at [189, 272] on input "* Total Quantity" at bounding box center [188, 274] width 64 height 12
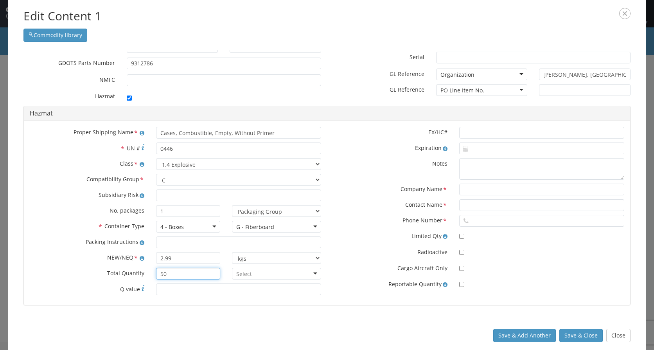
type input "50"
click at [463, 133] on input "text" at bounding box center [541, 133] width 165 height 12
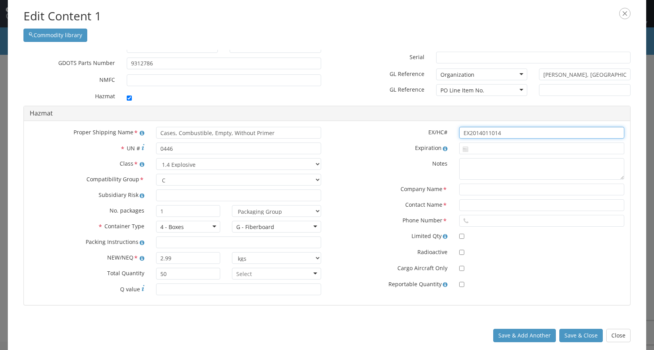
type input "EX2014011014"
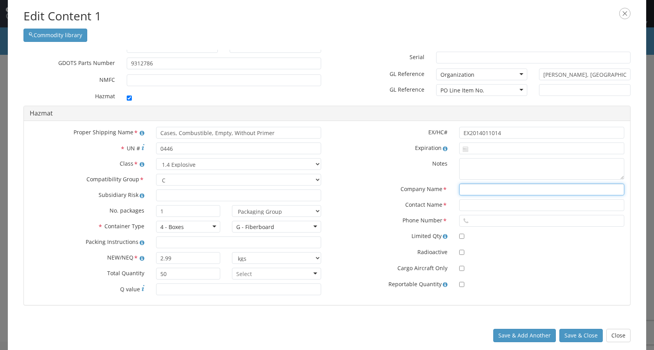
click at [465, 189] on input "text" at bounding box center [541, 189] width 165 height 12
type input "CHEMTREC"
click at [503, 205] on input "text" at bounding box center [541, 205] width 165 height 12
type input "CCN1729"
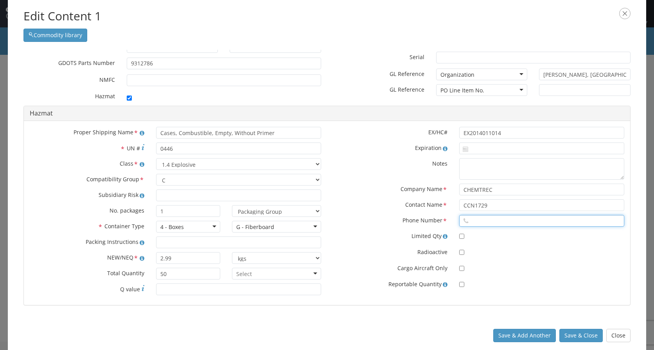
click at [488, 219] on input "text" at bounding box center [541, 221] width 165 height 12
type input "8004249300"
click at [573, 332] on button "Save & Close" at bounding box center [580, 335] width 43 height 13
click at [580, 336] on button "Save & Close" at bounding box center [580, 335] width 43 height 13
click at [307, 271] on div at bounding box center [276, 274] width 89 height 12
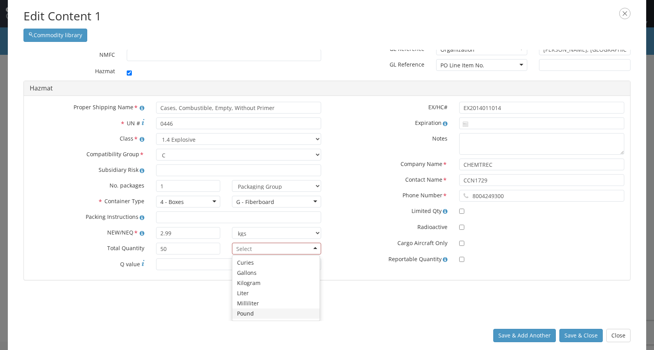
scroll to position [48, 0]
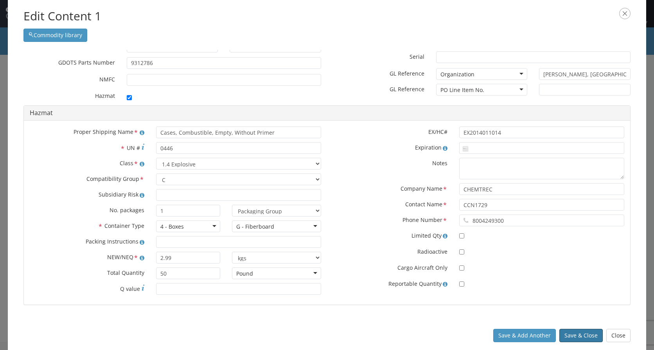
click at [589, 335] on button "Save & Close" at bounding box center [580, 335] width 43 height 13
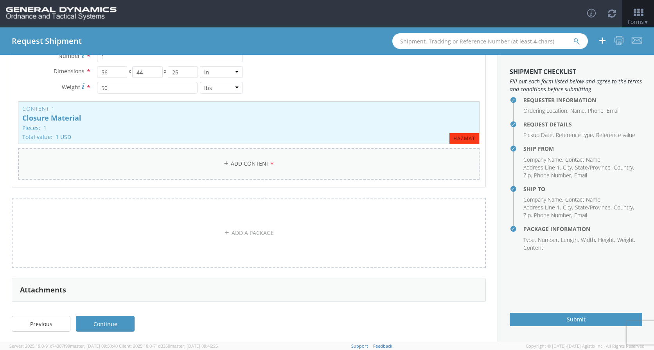
scroll to position [329, 0]
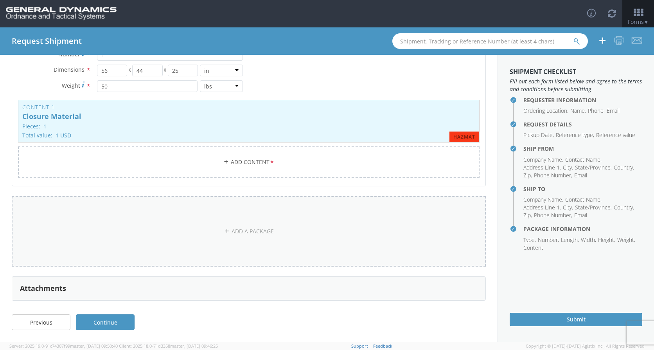
click at [264, 211] on link "ADD A PACKAGE" at bounding box center [249, 231] width 474 height 70
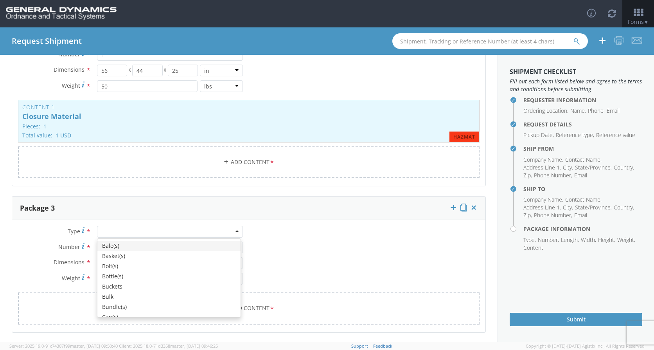
click at [239, 230] on div at bounding box center [170, 232] width 146 height 12
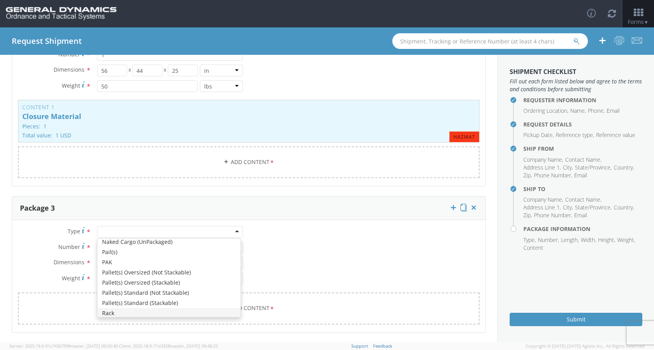
scroll to position [235, 0]
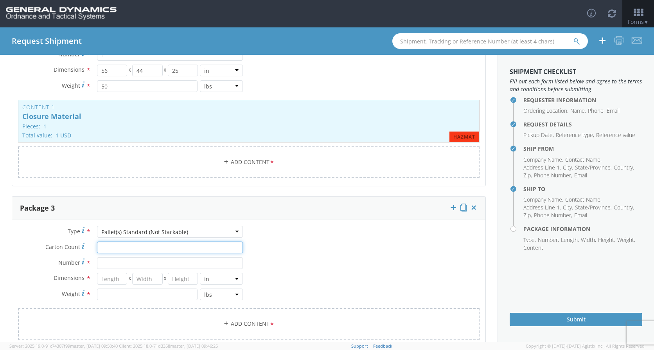
click at [126, 250] on input "Carton Count *" at bounding box center [170, 247] width 146 height 12
type input "1"
click at [128, 265] on input "Number *" at bounding box center [170, 263] width 146 height 12
type input "1"
click at [122, 279] on input "number" at bounding box center [112, 279] width 31 height 12
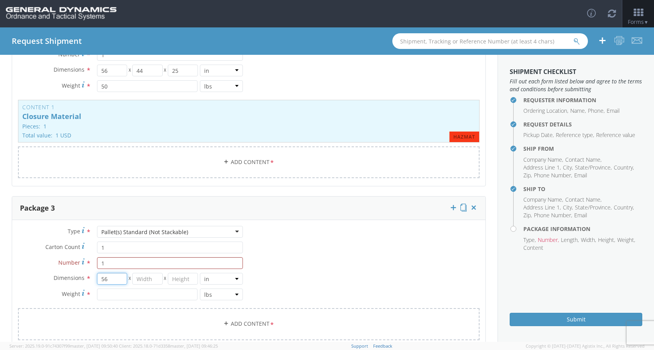
type input "56"
type input "44"
type input "25"
click at [125, 294] on input "number" at bounding box center [147, 294] width 101 height 12
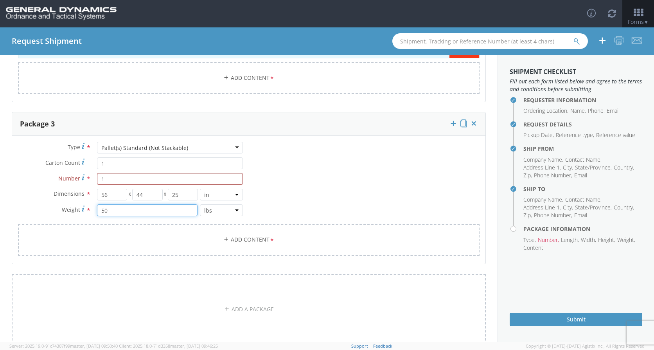
scroll to position [446, 0]
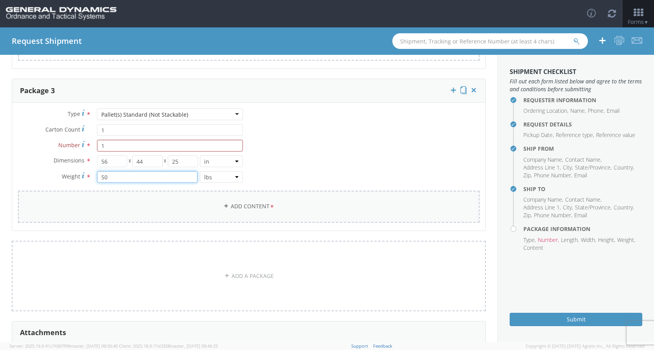
type input "50"
click at [274, 205] on link "Add Content *" at bounding box center [248, 206] width 461 height 32
checkbox input "false"
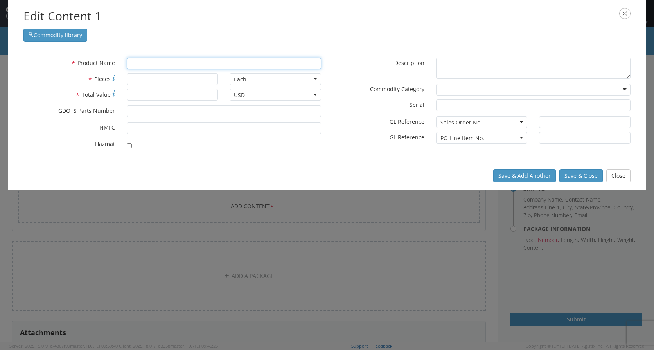
click at [137, 64] on input "text" at bounding box center [224, 63] width 194 height 12
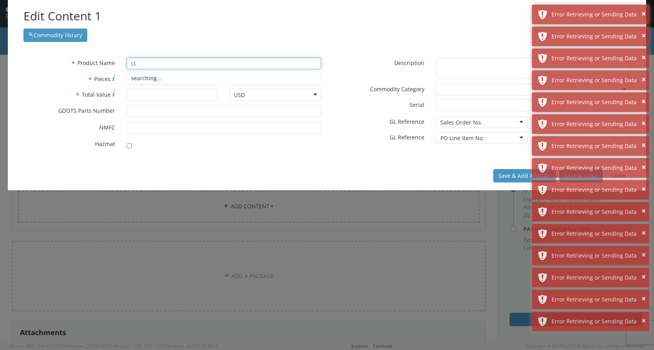
type input "c"
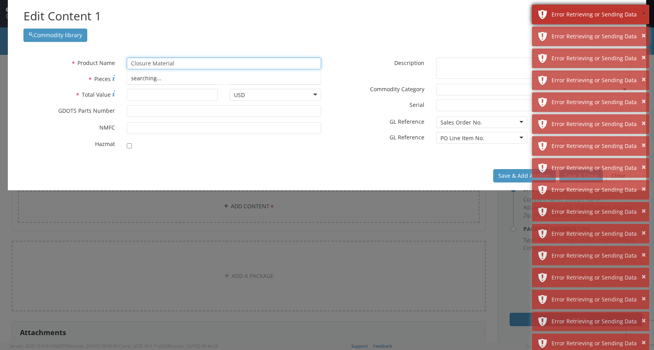
type input "Closure Material"
click at [643, 12] on button "×" at bounding box center [643, 13] width 4 height 11
click at [643, 30] on button "×" at bounding box center [643, 35] width 4 height 11
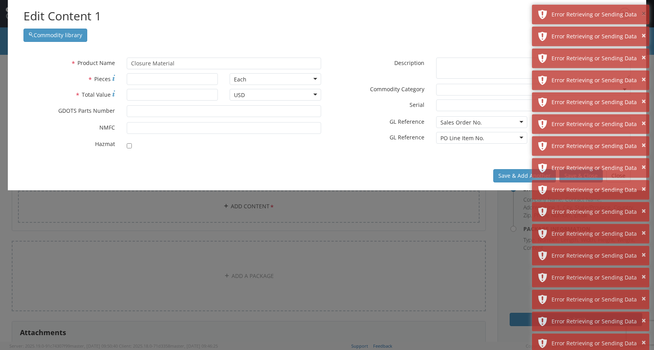
click at [643, 12] on button "×" at bounding box center [643, 13] width 4 height 11
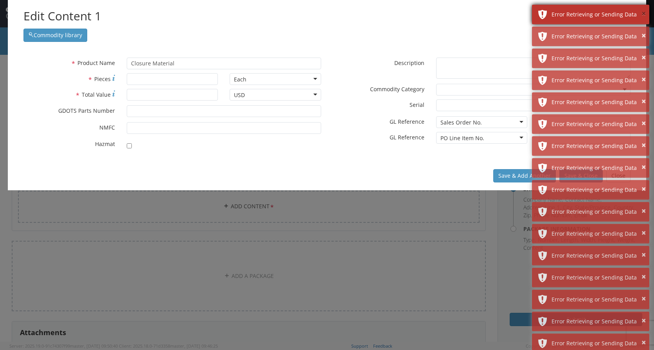
click at [643, 14] on button "×" at bounding box center [643, 13] width 4 height 11
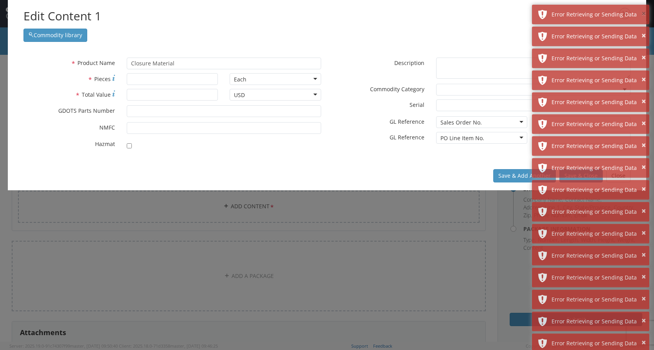
click at [643, 14] on button "×" at bounding box center [643, 13] width 4 height 11
click at [643, 30] on button "×" at bounding box center [643, 35] width 4 height 11
click at [643, 14] on button "×" at bounding box center [643, 13] width 4 height 11
click at [643, 30] on button "×" at bounding box center [643, 35] width 4 height 11
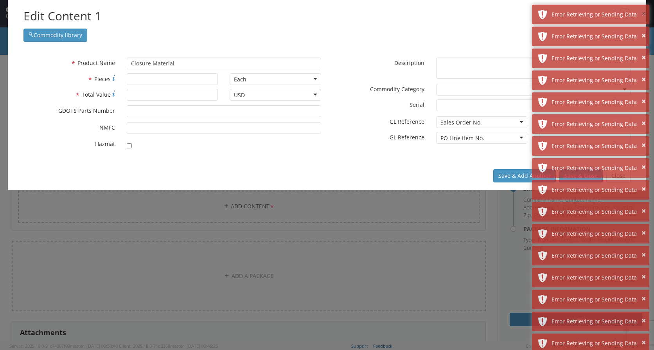
click at [643, 14] on button "×" at bounding box center [643, 13] width 4 height 11
click at [643, 30] on button "×" at bounding box center [643, 35] width 4 height 11
click at [643, 14] on button "×" at bounding box center [643, 13] width 4 height 11
click at [643, 30] on button "×" at bounding box center [643, 35] width 4 height 11
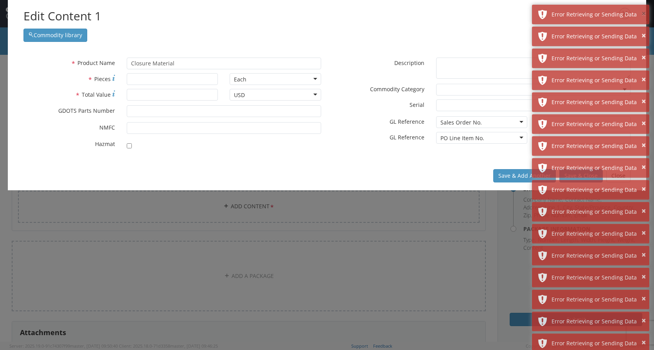
click at [643, 14] on button "×" at bounding box center [643, 13] width 4 height 11
click at [643, 30] on button "×" at bounding box center [643, 35] width 4 height 11
click at [643, 14] on button "×" at bounding box center [643, 13] width 4 height 11
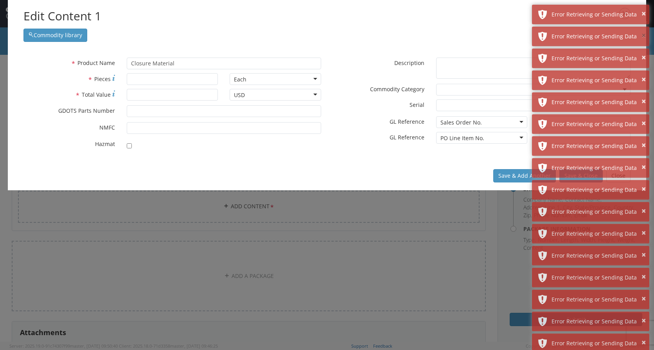
click at [643, 30] on button "×" at bounding box center [643, 35] width 4 height 11
click at [643, 14] on button "×" at bounding box center [643, 13] width 4 height 11
click at [643, 30] on button "×" at bounding box center [643, 35] width 4 height 11
click at [643, 14] on button "×" at bounding box center [643, 13] width 4 height 11
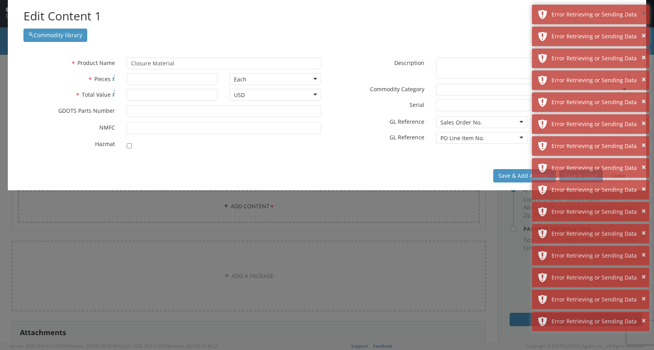
click at [643, 14] on button "×" at bounding box center [643, 13] width 4 height 11
click at [643, 30] on button "×" at bounding box center [643, 35] width 4 height 11
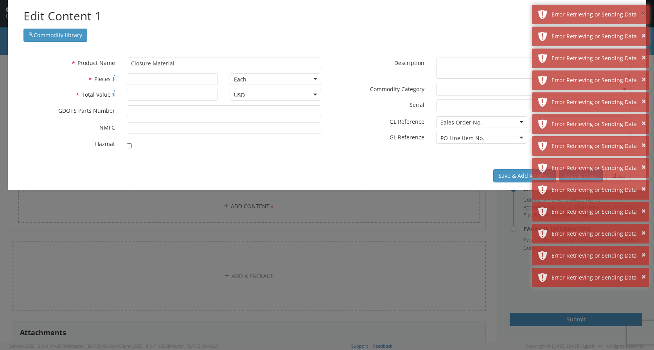
click at [643, 14] on button "×" at bounding box center [643, 13] width 4 height 11
click at [643, 30] on button "×" at bounding box center [643, 35] width 4 height 11
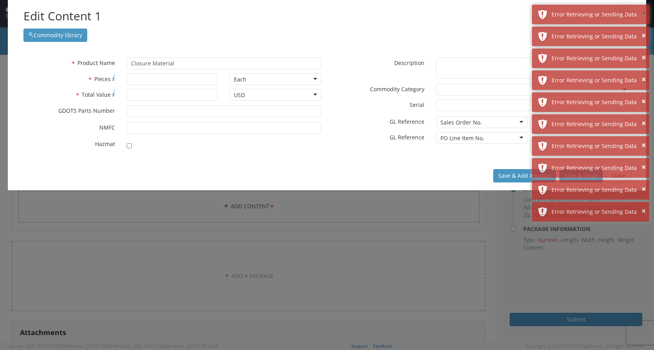
click at [643, 14] on button "×" at bounding box center [643, 13] width 4 height 11
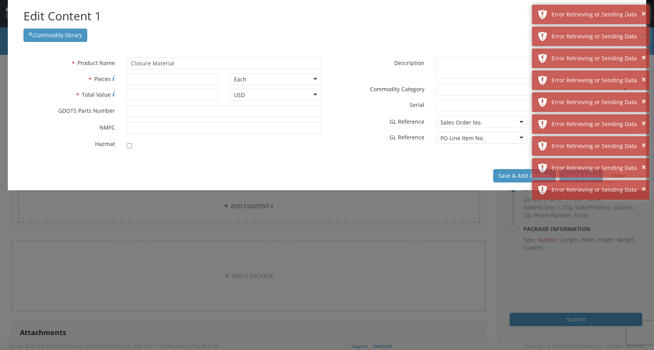
click at [643, 30] on button "×" at bounding box center [643, 35] width 4 height 11
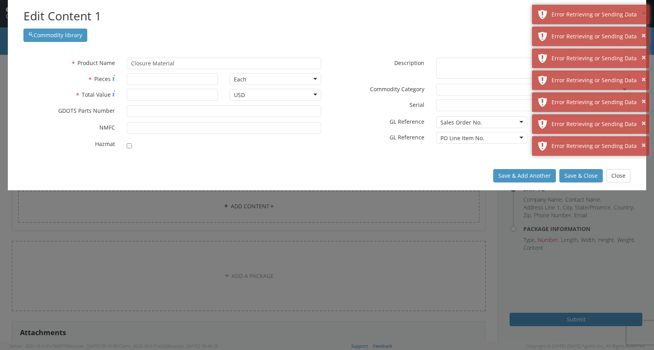
click at [643, 14] on button "×" at bounding box center [643, 13] width 4 height 11
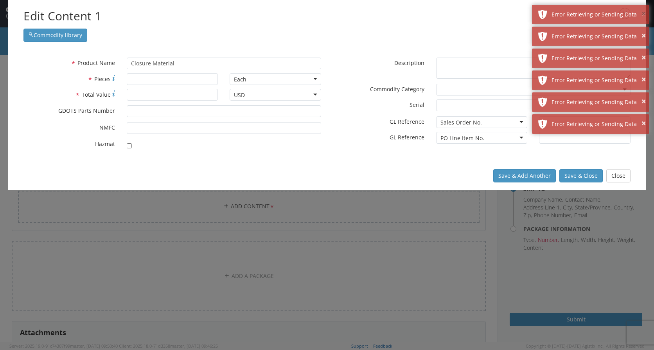
click at [643, 14] on button "×" at bounding box center [643, 13] width 4 height 11
click at [643, 30] on button "×" at bounding box center [643, 35] width 4 height 11
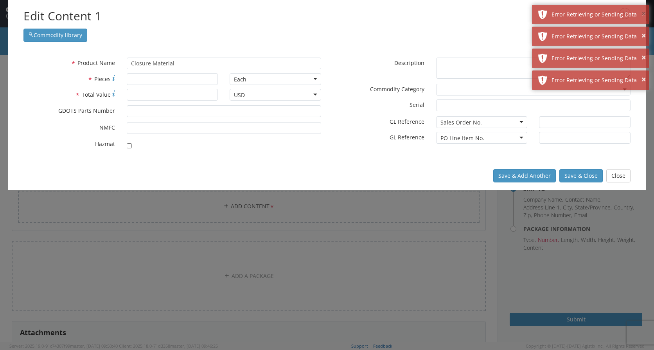
click at [643, 14] on button "×" at bounding box center [643, 13] width 4 height 11
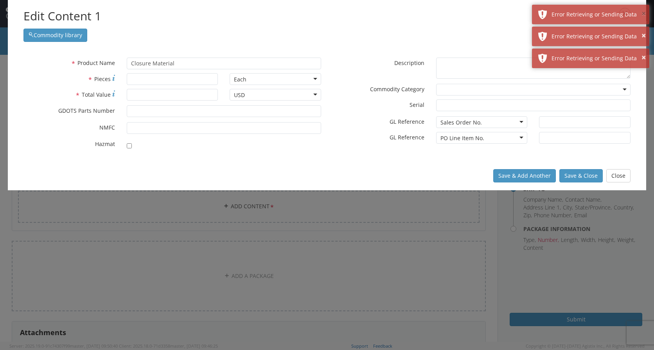
click at [643, 14] on button "×" at bounding box center [643, 13] width 4 height 11
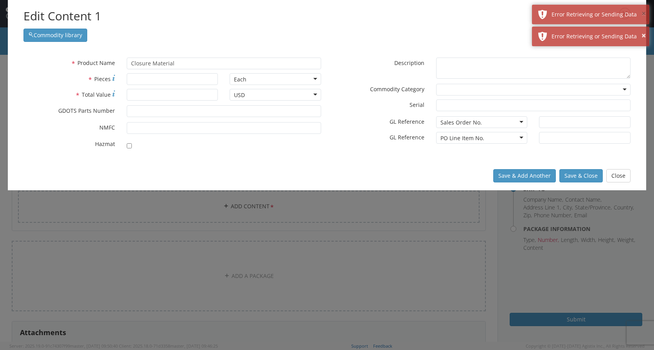
click at [643, 14] on button "×" at bounding box center [643, 13] width 4 height 11
click at [643, 30] on button "×" at bounding box center [643, 35] width 4 height 11
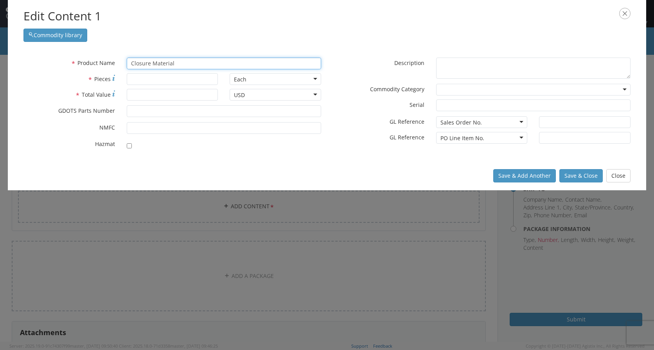
drag, startPoint x: 156, startPoint y: 64, endPoint x: 124, endPoint y: 64, distance: 32.5
click at [124, 64] on div "Closure Material searching..." at bounding box center [224, 63] width 206 height 12
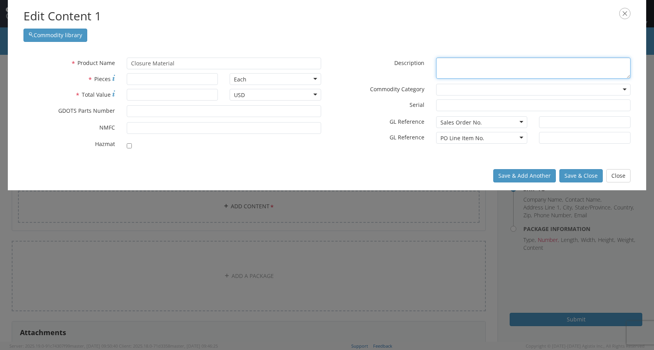
click at [479, 68] on textarea "* Description" at bounding box center [533, 68] width 194 height 22
paste textarea "Closure Material"
type textarea "Closure Material"
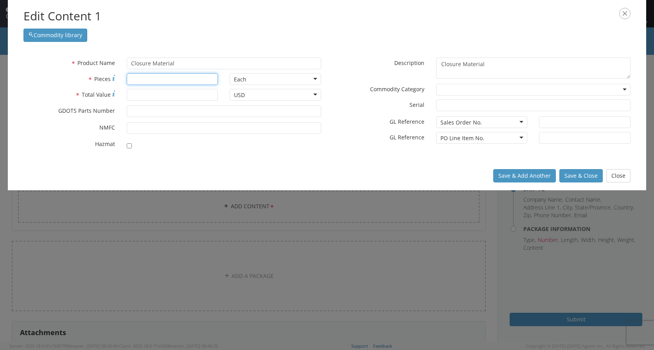
click at [146, 81] on input "* Pieces" at bounding box center [173, 79] width 92 height 12
type input "2"
click at [317, 82] on div "Each" at bounding box center [276, 79] width 92 height 12
click at [145, 93] on input "* Total Value" at bounding box center [173, 95] width 92 height 12
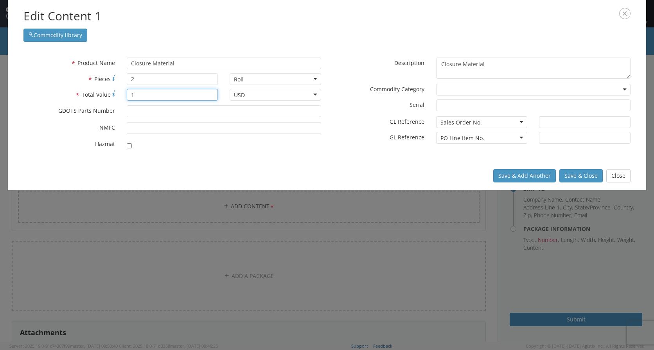
type input "1"
click at [153, 113] on input "* GDOTS Parts Number" at bounding box center [224, 111] width 194 height 12
click at [614, 174] on button "Close" at bounding box center [618, 175] width 24 height 13
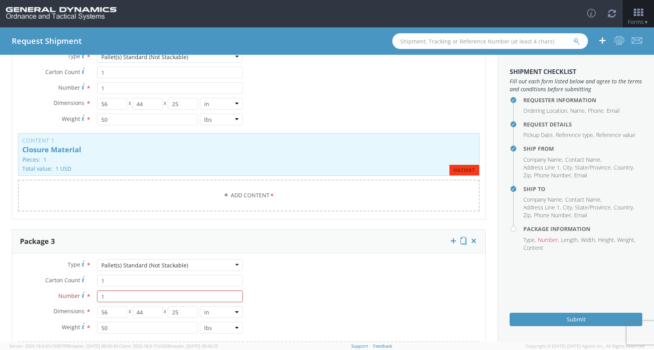
scroll to position [295, 0]
click at [470, 241] on icon at bounding box center [474, 241] width 8 height 8
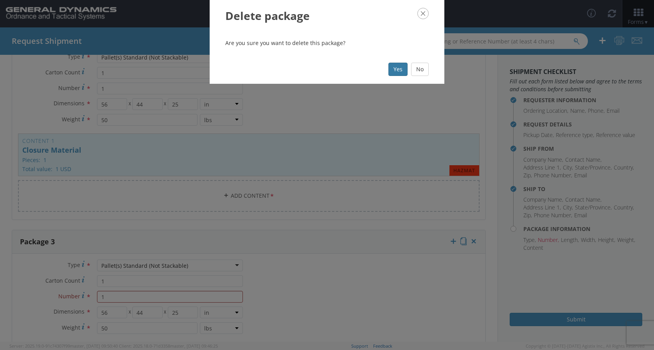
click at [393, 68] on button "Yes" at bounding box center [397, 69] width 19 height 13
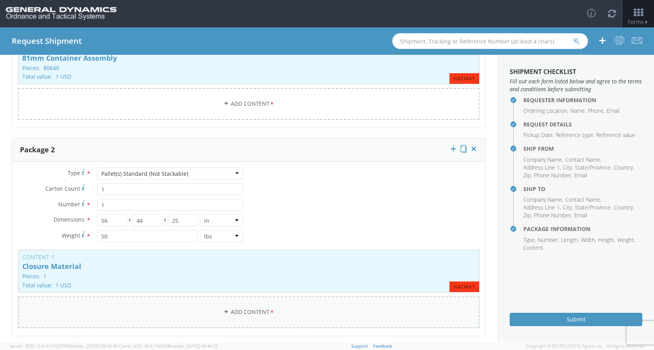
scroll to position [178, 0]
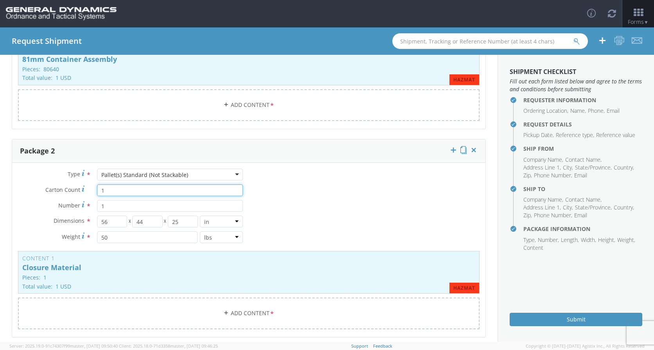
click at [124, 190] on input "1" at bounding box center [170, 190] width 146 height 12
type input "5"
click at [111, 206] on input "1" at bounding box center [170, 206] width 146 height 12
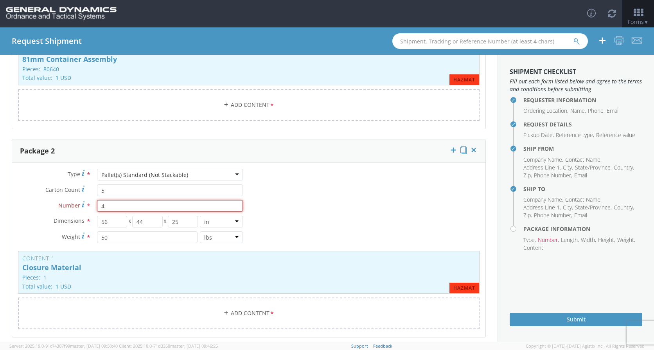
type input "4"
click at [111, 238] on input "50" at bounding box center [147, 237] width 101 height 12
type input "230"
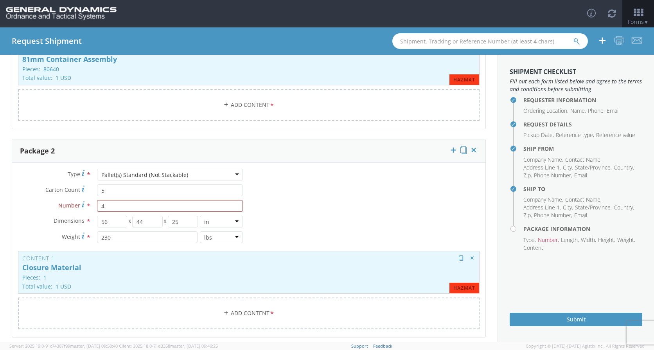
click at [243, 262] on div "Content 1 Closure Material Pieces: 1 Total value: 1 USD HAZMAT" at bounding box center [248, 272] width 461 height 43
type input "1"
type input "9312786"
checkbox input "true"
type input "[PERSON_NAME], [GEOGRAPHIC_DATA]"
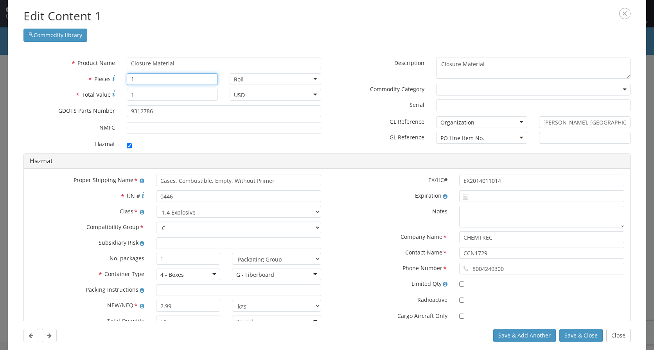
click at [140, 77] on input "1" at bounding box center [173, 79] width 92 height 12
click at [144, 80] on input "1" at bounding box center [173, 79] width 92 height 12
click at [145, 79] on input "1" at bounding box center [173, 79] width 92 height 12
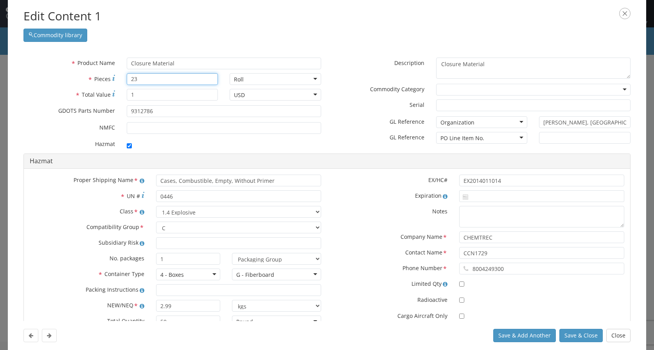
type input "23"
click at [141, 95] on input "1" at bounding box center [173, 95] width 92 height 12
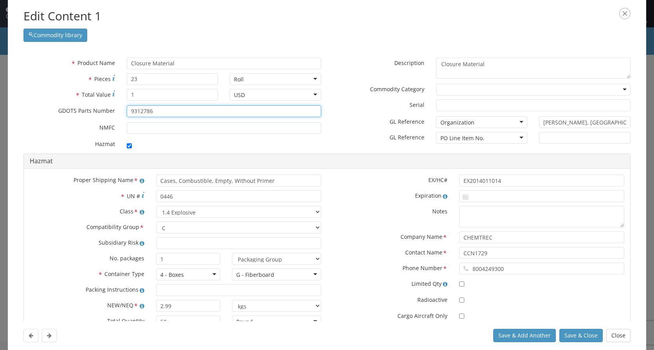
click at [181, 115] on input "9312786" at bounding box center [224, 111] width 194 height 12
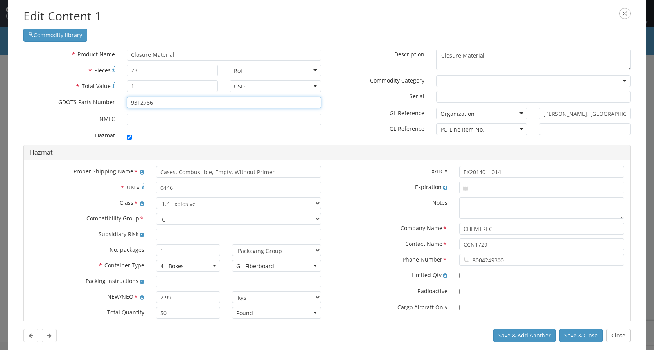
scroll to position [48, 0]
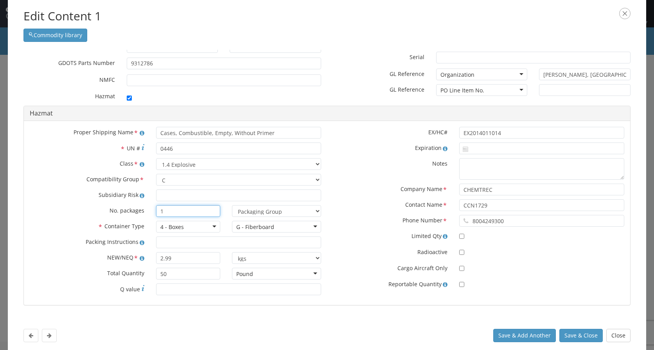
click at [171, 214] on input "1" at bounding box center [188, 211] width 64 height 12
type input "5"
click at [190, 256] on input "2.99" at bounding box center [188, 258] width 64 height 12
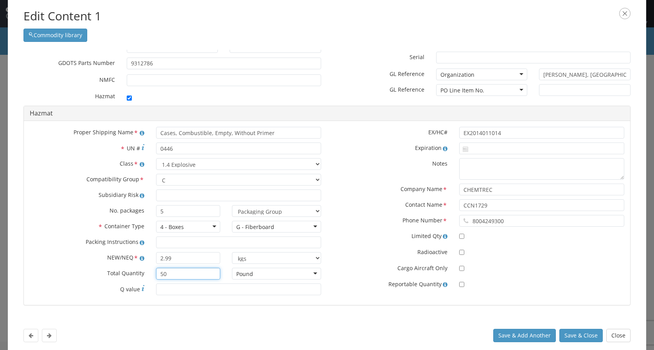
click at [177, 275] on input "50" at bounding box center [188, 274] width 64 height 12
type input "230"
click at [172, 258] on input "2.99" at bounding box center [188, 258] width 64 height 12
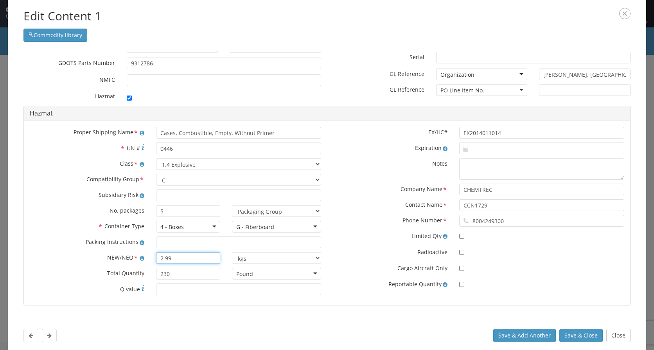
click at [172, 258] on input "2.99" at bounding box center [188, 258] width 64 height 12
type input "14.95"
click at [351, 192] on label "Company Name *" at bounding box center [390, 188] width 126 height 11
click at [584, 339] on button "Save & Close" at bounding box center [580, 335] width 43 height 13
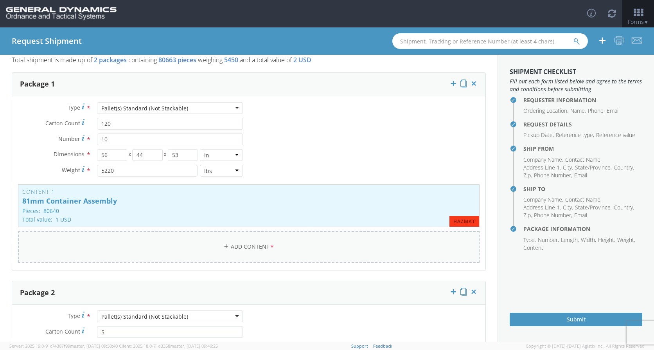
scroll to position [117, 0]
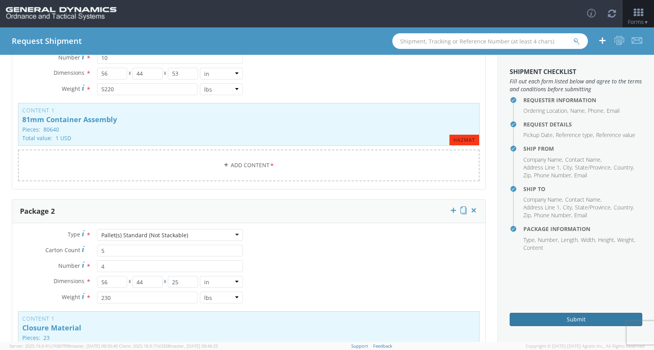
click at [554, 319] on button "Submit" at bounding box center [576, 318] width 133 height 13
